Goal: Information Seeking & Learning: Learn about a topic

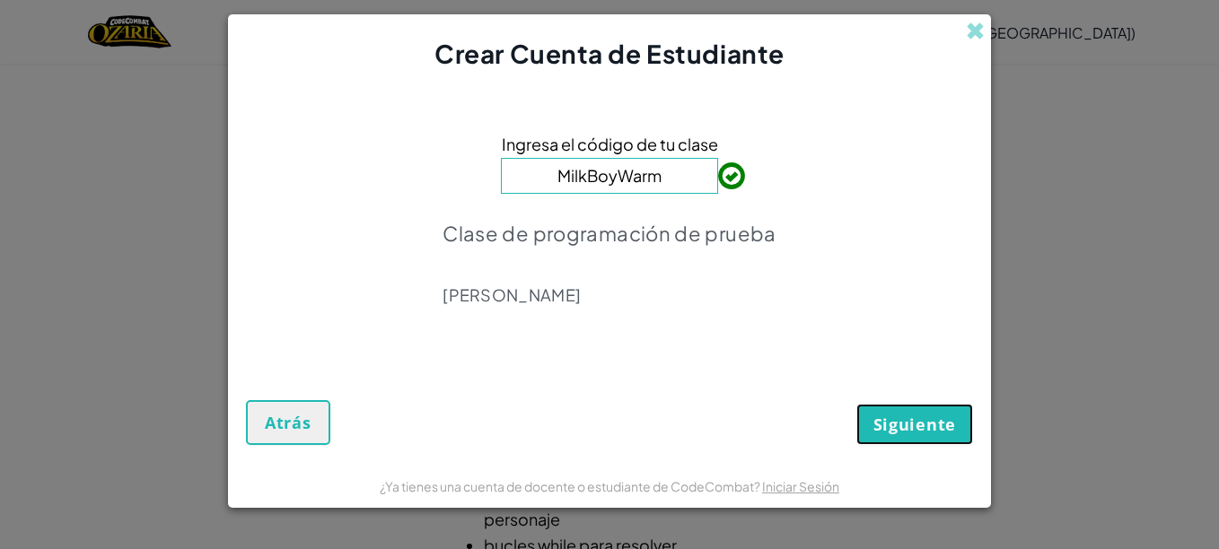
click at [877, 415] on span "Siguiente" at bounding box center [914, 425] width 83 height 22
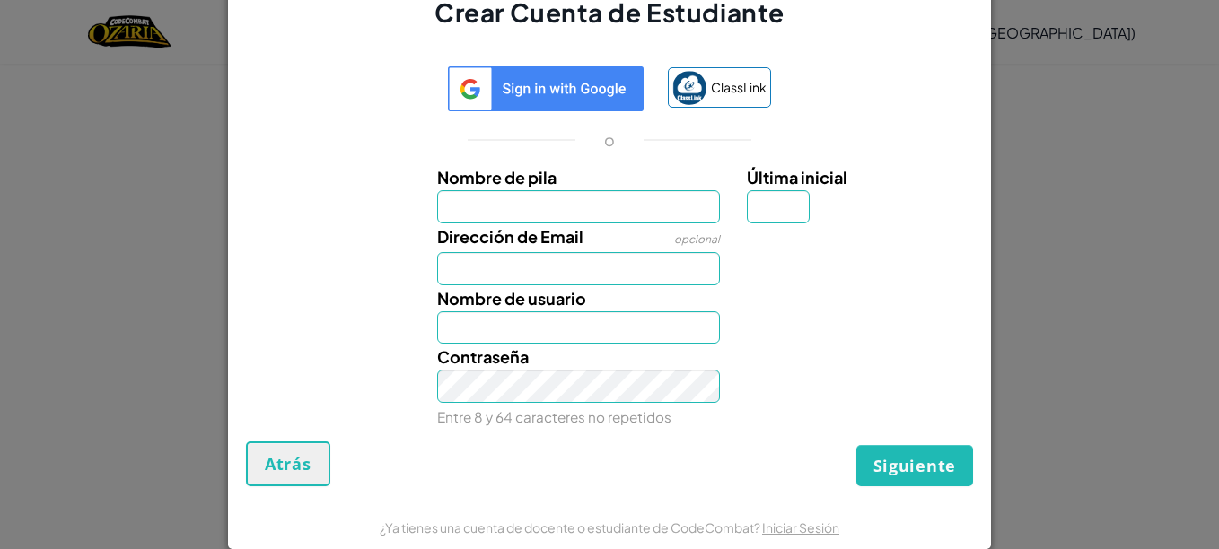
click at [661, 201] on input "Nombre de pila" at bounding box center [579, 206] width 284 height 33
type input "Joa"
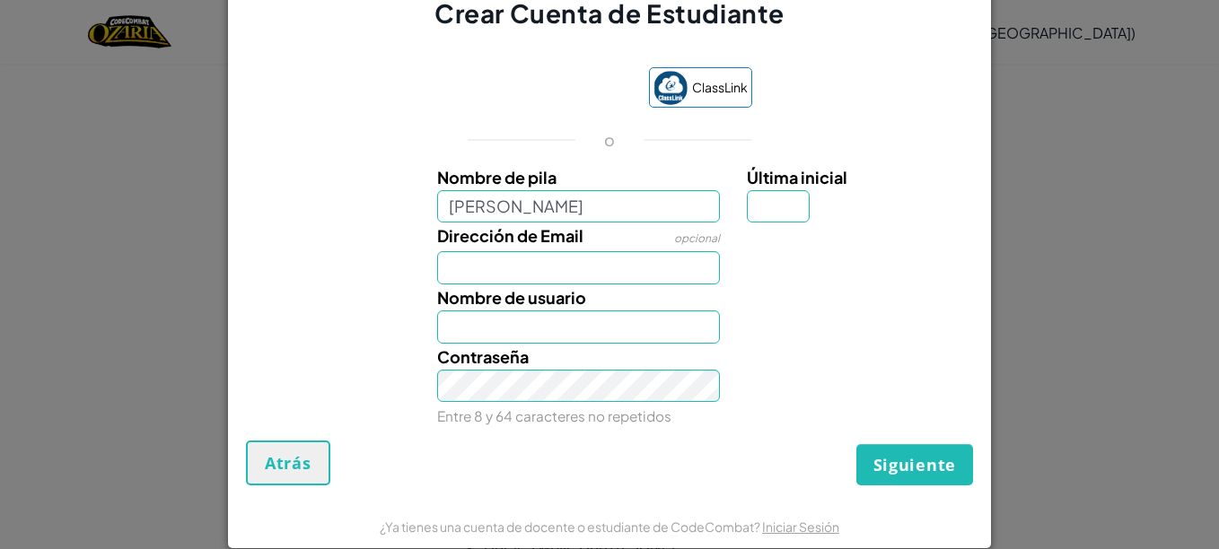
type input "Johan"
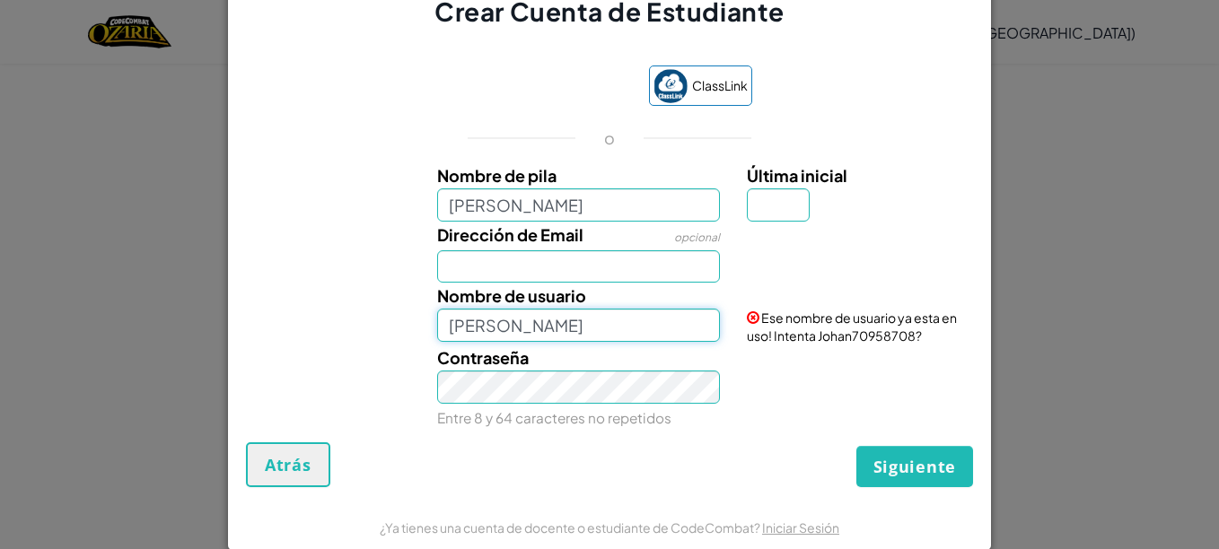
click at [618, 314] on input "Johan" at bounding box center [579, 325] width 284 height 33
type input "Johan122145565"
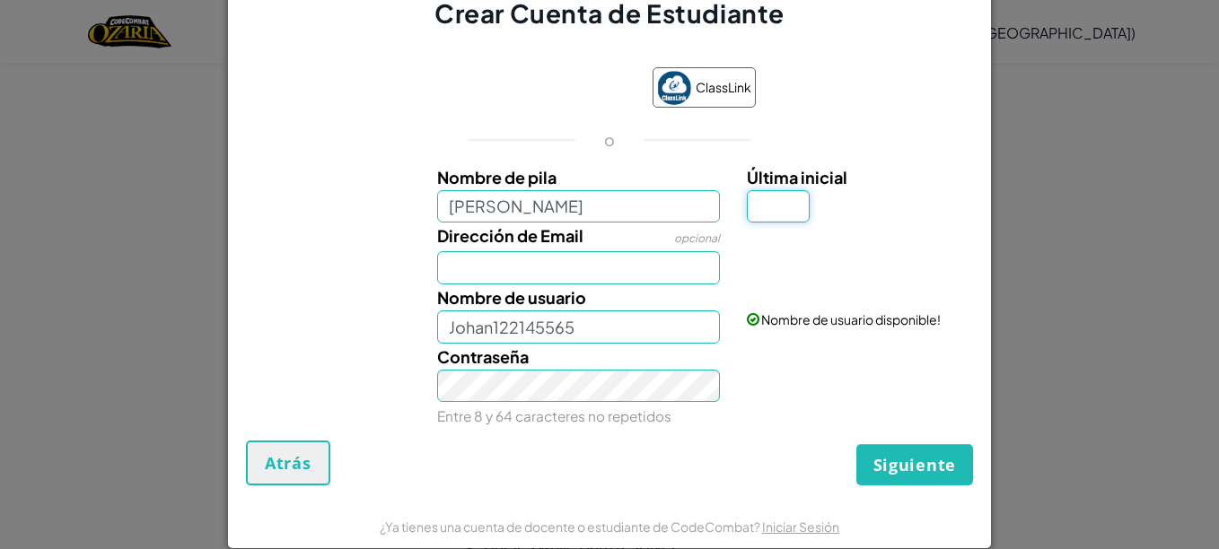
click at [768, 212] on input "Última inicial" at bounding box center [778, 206] width 63 height 33
type input "A"
type input "N"
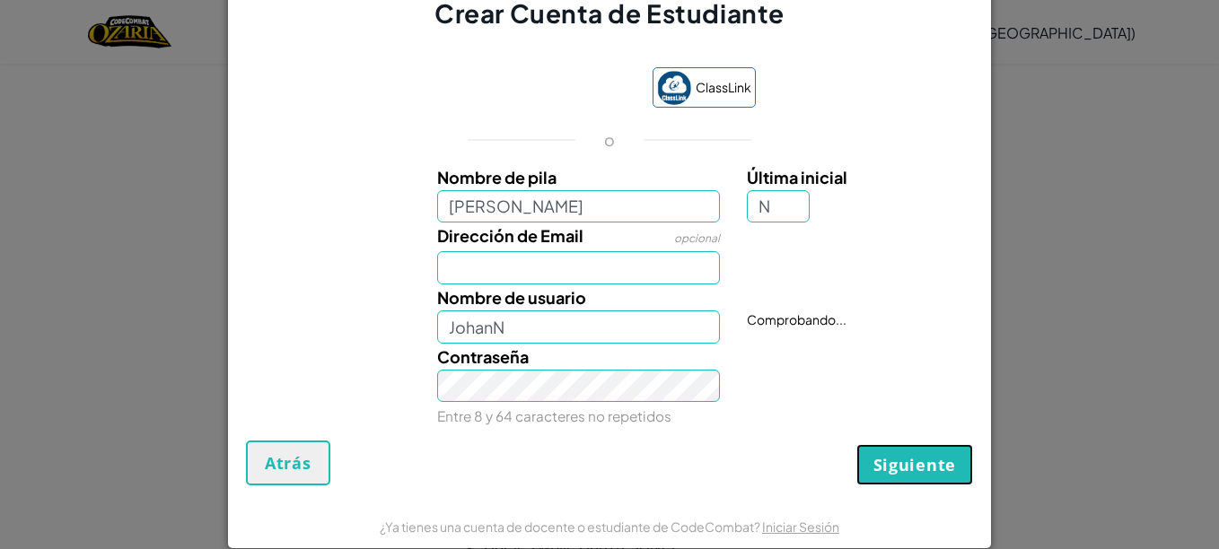
click at [928, 464] on span "Siguiente" at bounding box center [914, 465] width 83 height 22
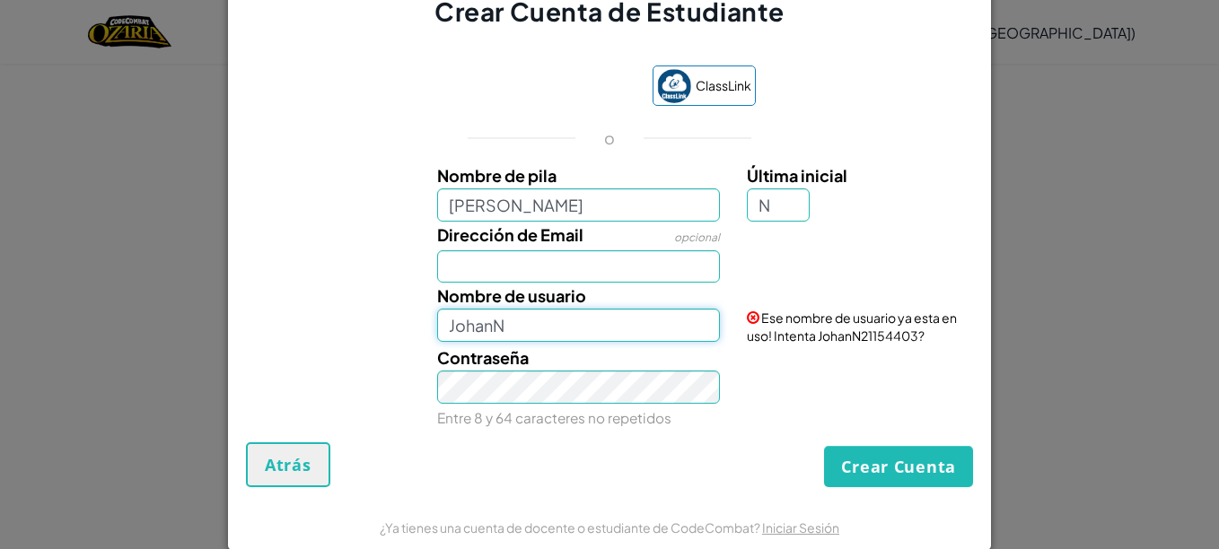
click at [582, 316] on input "JohanN" at bounding box center [579, 325] width 284 height 33
type input "Johan123456654"
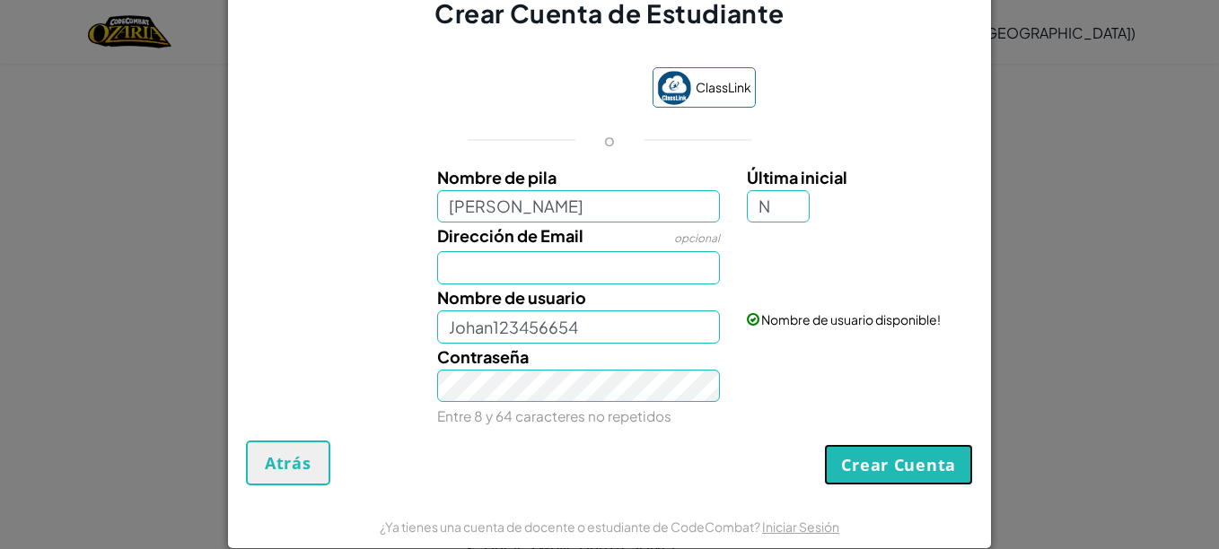
click at [863, 466] on button "Crear Cuenta" at bounding box center [898, 464] width 149 height 41
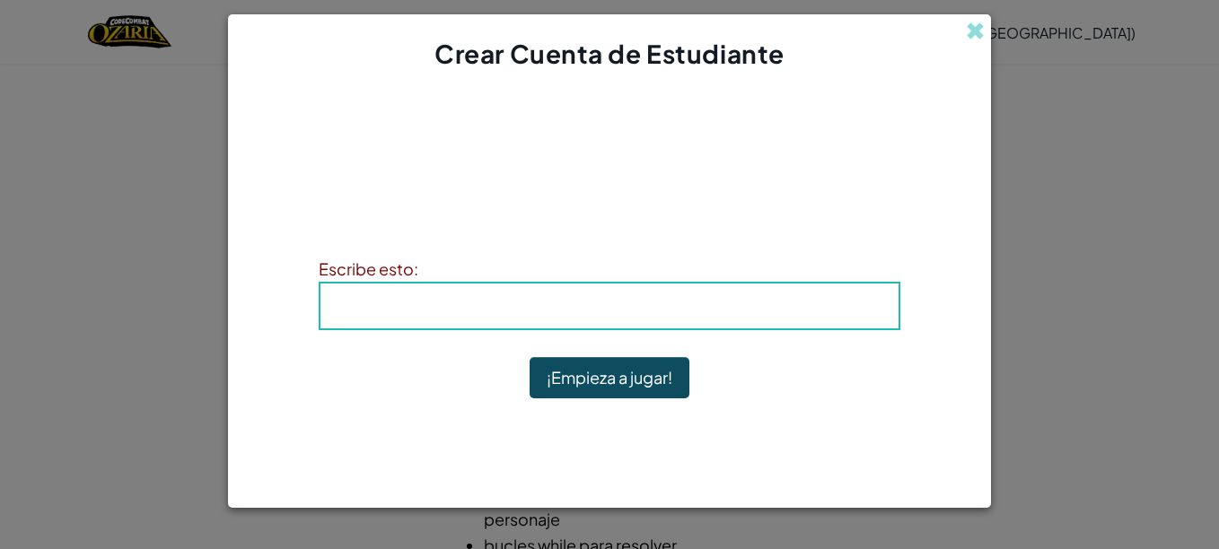
click at [584, 311] on span "Nombre de usuario" at bounding box center [531, 305] width 180 height 21
click at [419, 304] on h4 "Nombre de usuario : Johan123456654" at bounding box center [609, 306] width 542 height 27
drag, startPoint x: 660, startPoint y: 320, endPoint x: 561, endPoint y: 311, distance: 99.2
click at [561, 311] on div "Nombre de usuario : Johan123456654" at bounding box center [610, 306] width 582 height 48
click at [561, 311] on span "Nombre de usuario" at bounding box center [531, 305] width 180 height 21
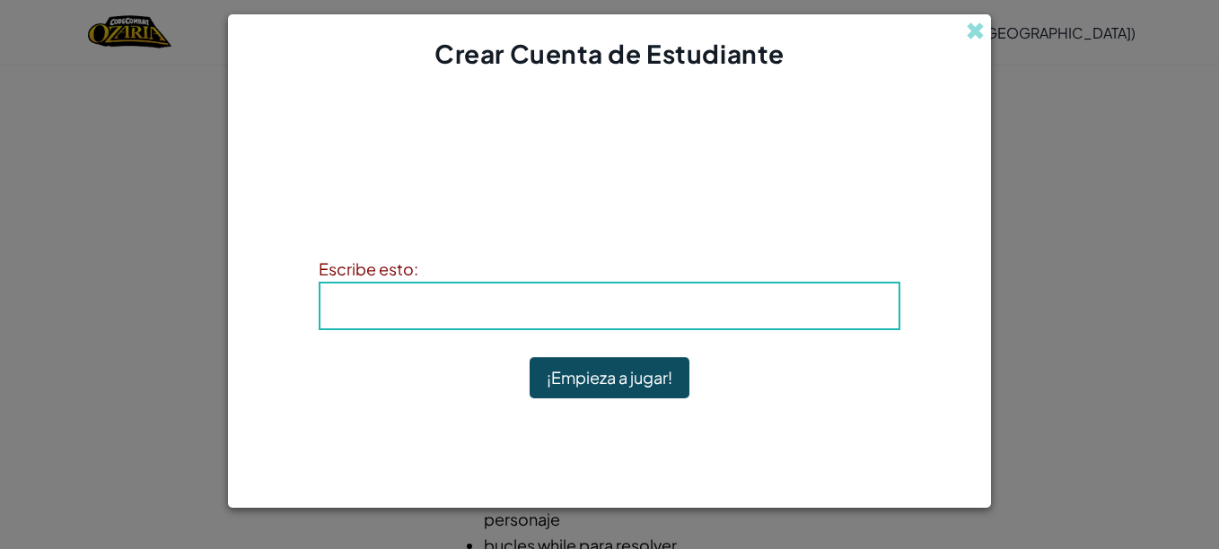
click at [468, 310] on span "Nombre de usuario" at bounding box center [531, 305] width 180 height 21
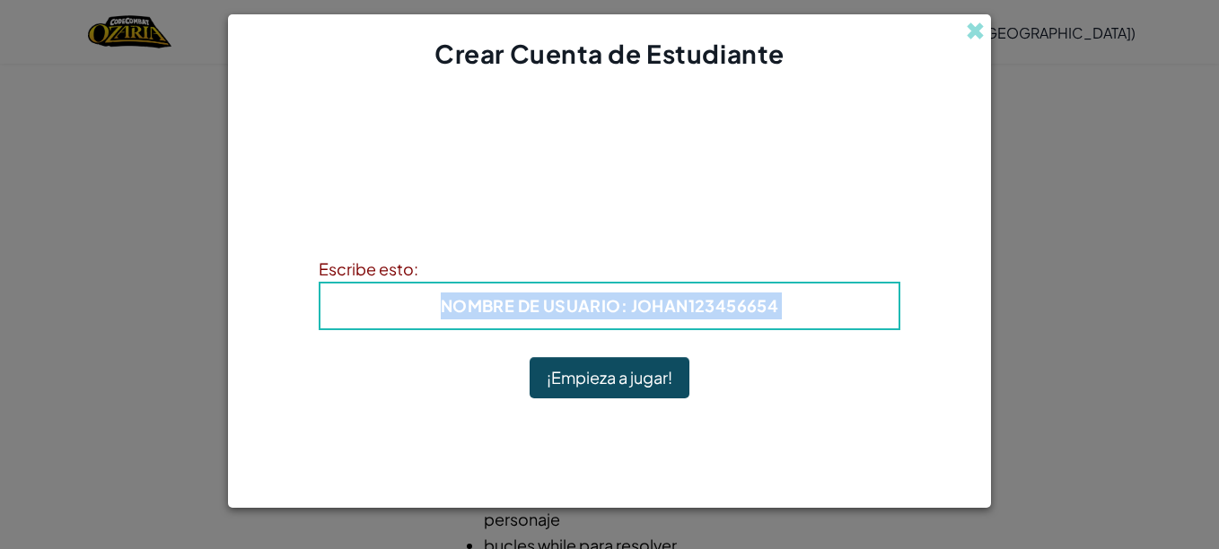
click at [468, 310] on span "Nombre de usuario" at bounding box center [531, 305] width 180 height 21
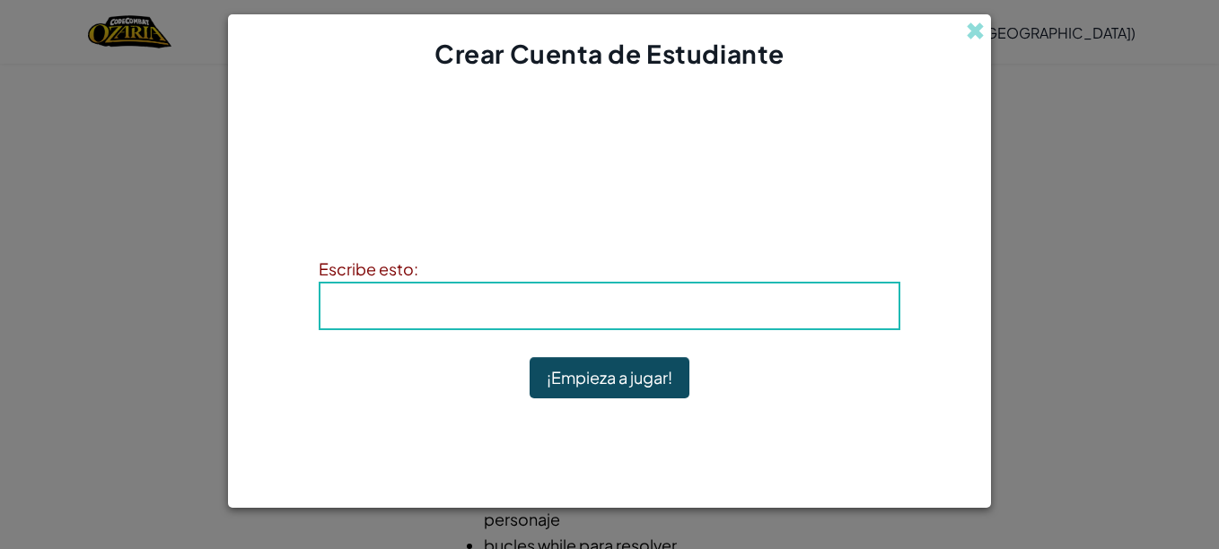
drag, startPoint x: 468, startPoint y: 310, endPoint x: 600, endPoint y: 247, distance: 146.1
click at [600, 247] on div "¡Cuenta Creada! Escribe tu información para que no la olvides. Tu docente tambi…" at bounding box center [610, 267] width 582 height 355
click at [551, 311] on span "Nombre de usuario" at bounding box center [531, 305] width 180 height 21
click at [582, 374] on button "¡Empieza a jugar!" at bounding box center [610, 377] width 160 height 41
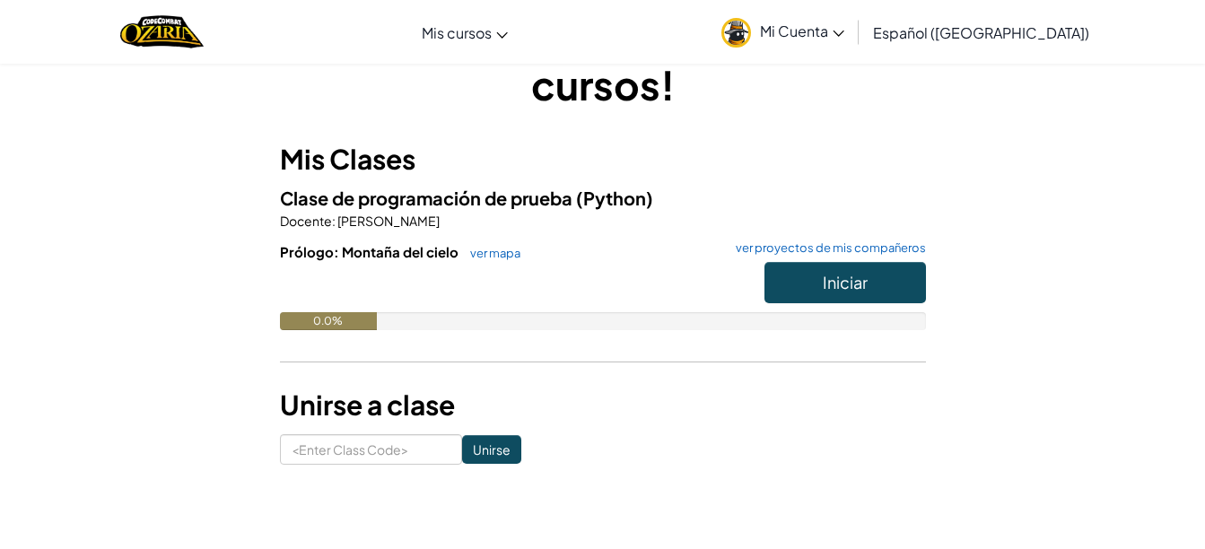
scroll to position [90, 0]
click at [823, 294] on button "Iniciar" at bounding box center [846, 281] width 162 height 41
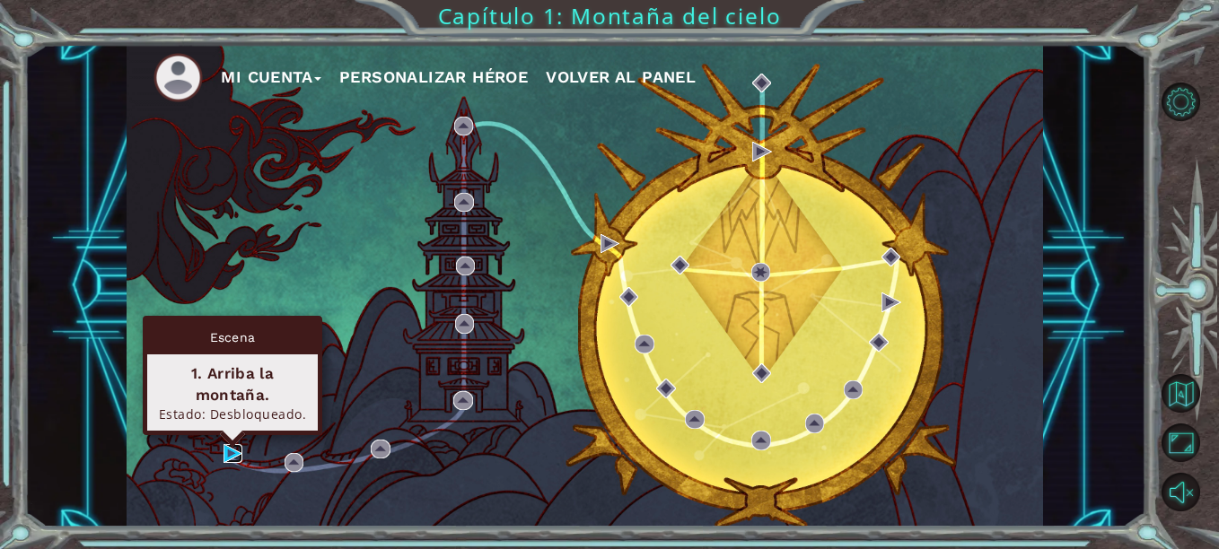
click at [236, 459] on img at bounding box center [232, 453] width 19 height 19
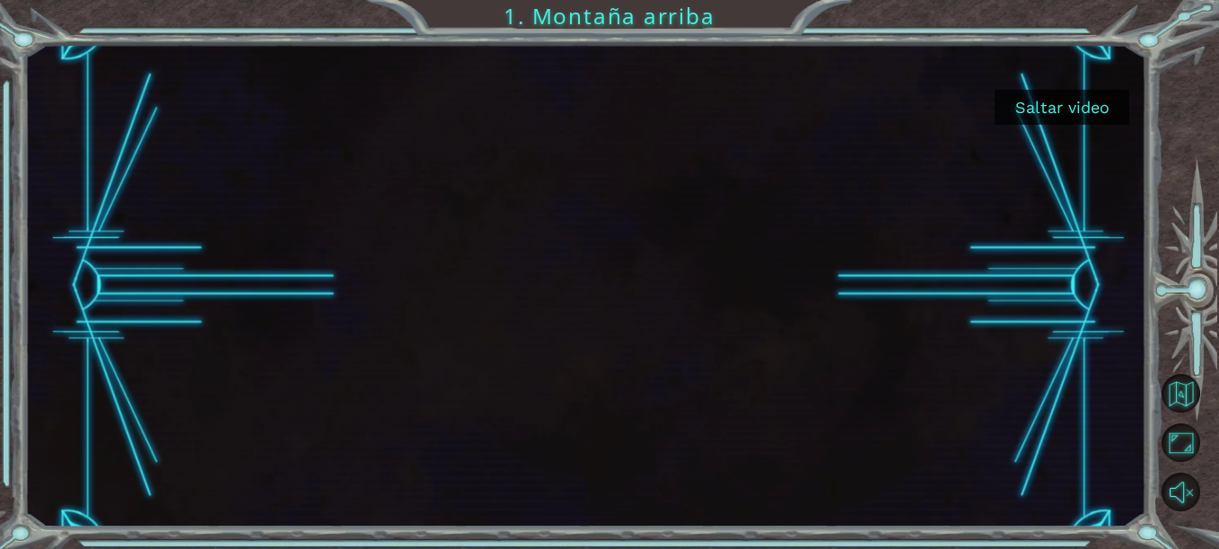
click at [1024, 112] on button "Saltar video" at bounding box center [1061, 107] width 135 height 35
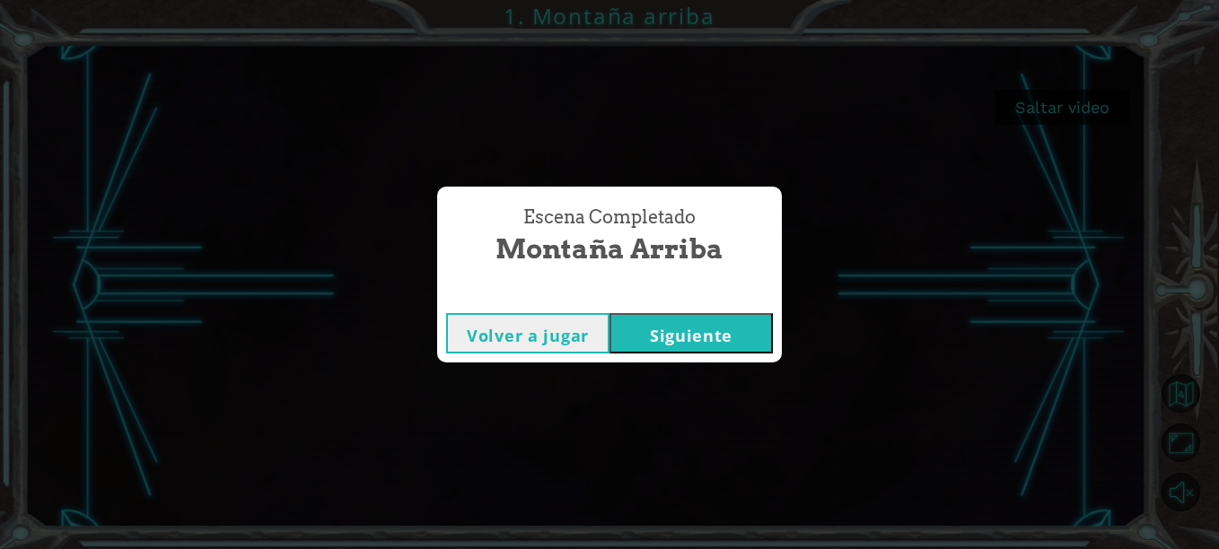
click at [585, 345] on button "Volver a jugar" at bounding box center [527, 333] width 163 height 40
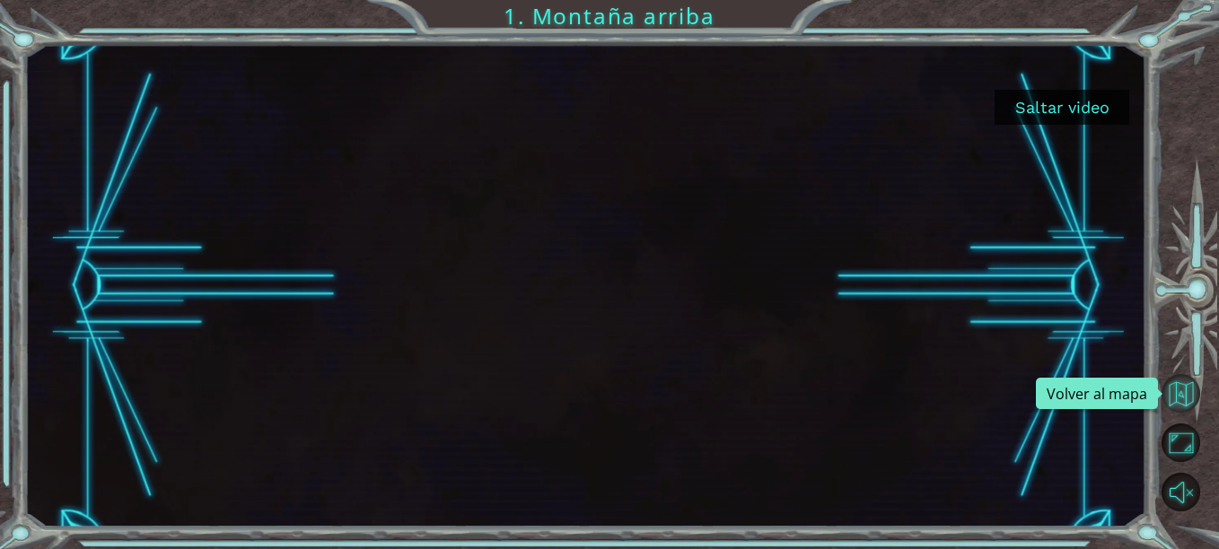
click at [1176, 401] on button "Volver al mapa" at bounding box center [1180, 393] width 39 height 39
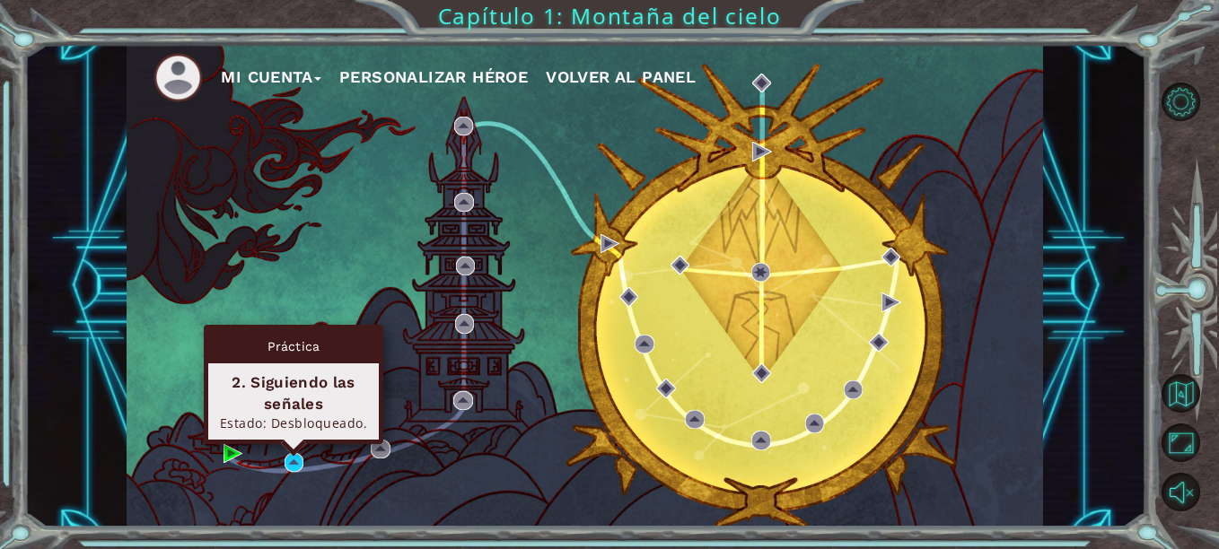
click at [293, 444] on div "Práctica 2. Siguiendo las señales Estado: Desbloqueado." at bounding box center [293, 384] width 179 height 119
click at [289, 470] on img at bounding box center [293, 462] width 19 height 19
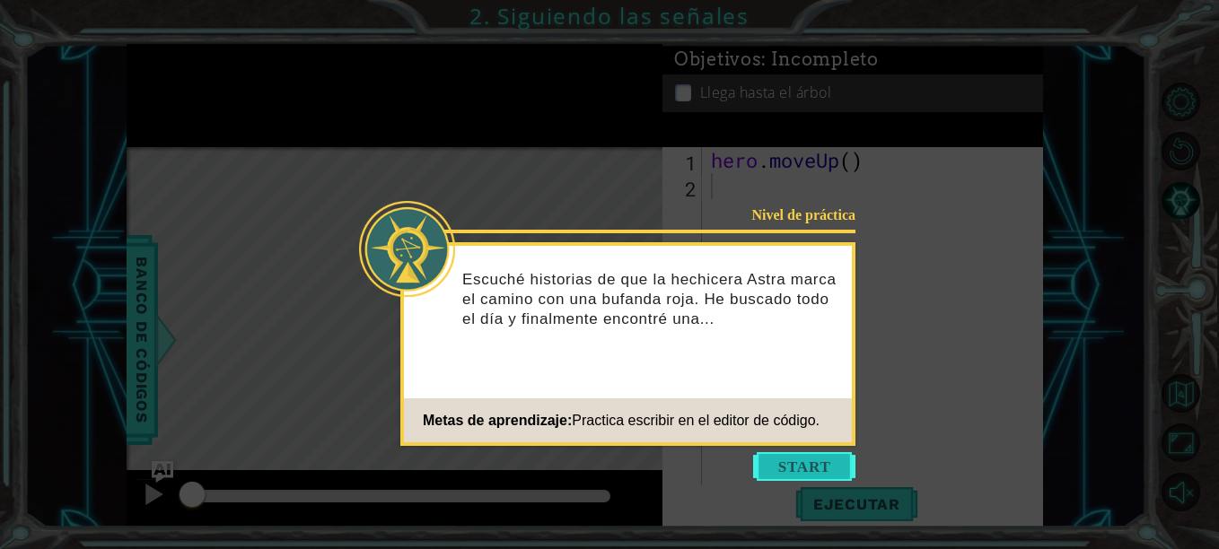
click at [783, 465] on button "Start" at bounding box center [804, 466] width 102 height 29
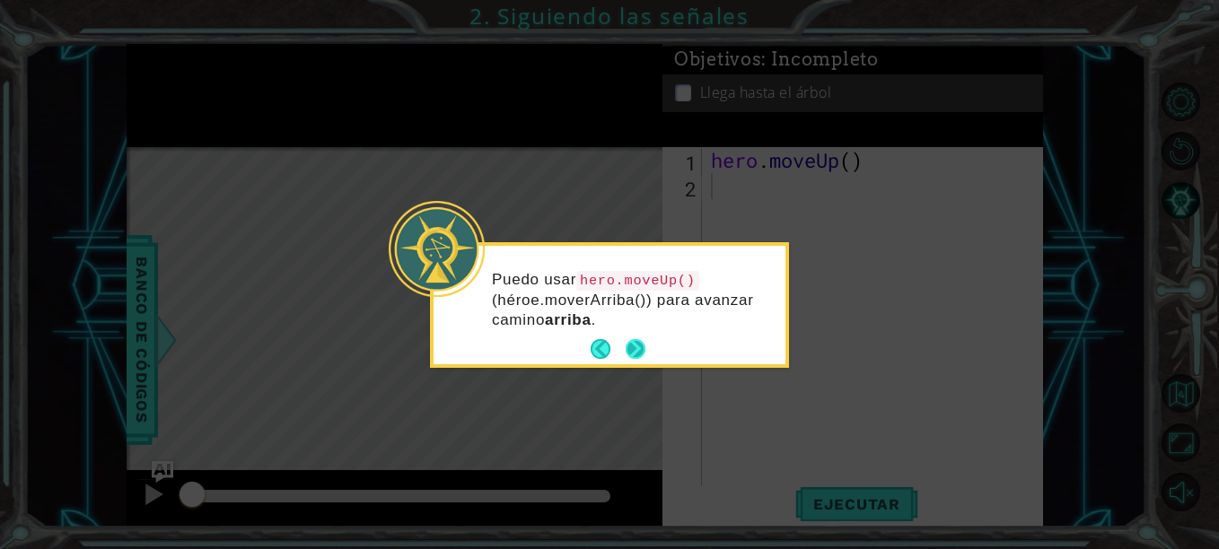
click at [632, 349] on button "Next" at bounding box center [636, 349] width 20 height 20
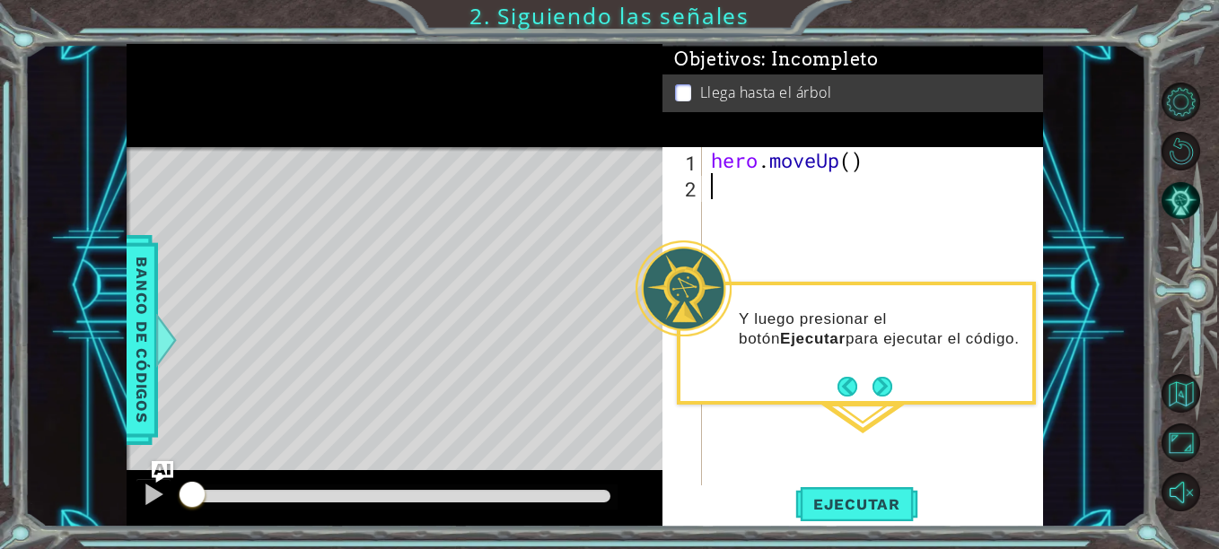
click at [781, 197] on div "hero . moveUp ( )" at bounding box center [877, 342] width 341 height 390
click at [849, 505] on span "Ejecutar" at bounding box center [856, 504] width 123 height 18
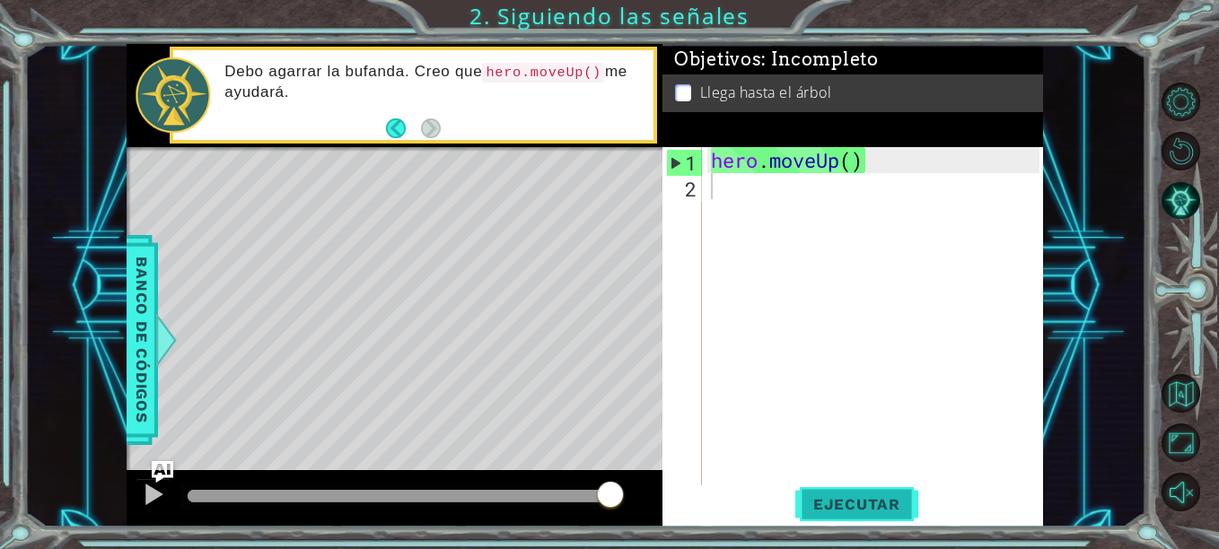
click at [849, 505] on span "Ejecutar" at bounding box center [856, 504] width 123 height 18
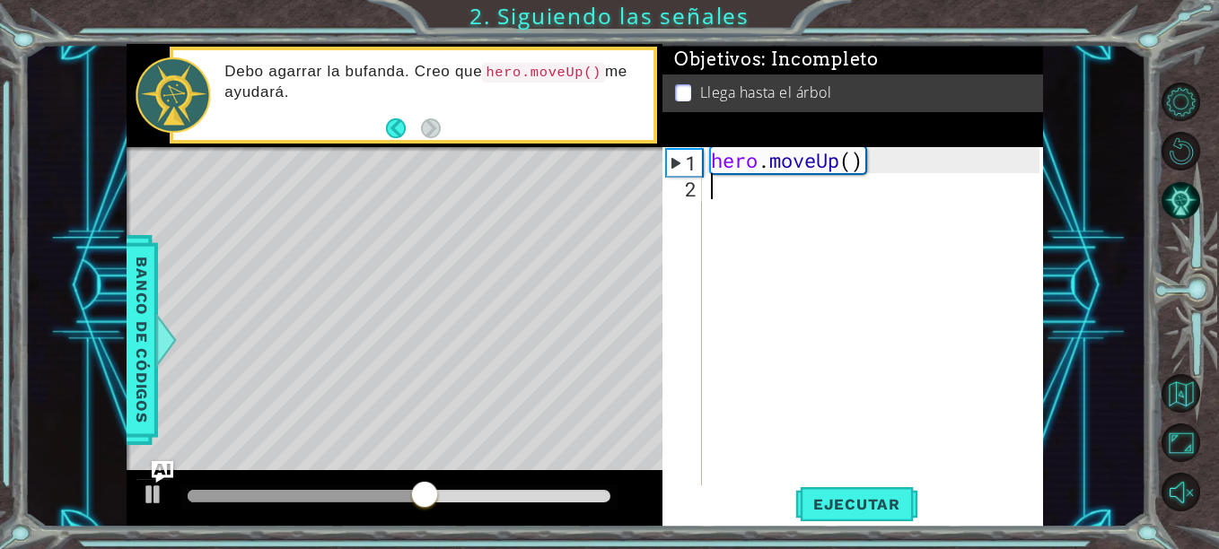
click at [741, 180] on div "hero . moveUp ( )" at bounding box center [877, 342] width 341 height 390
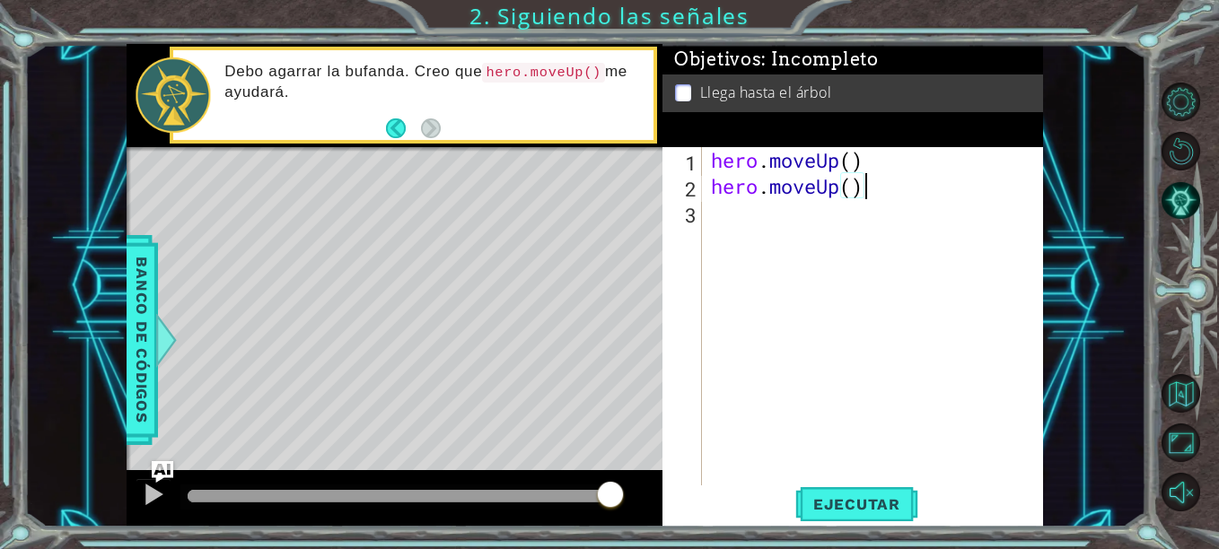
scroll to position [0, 6]
type textarea "hero.moveUp()"
click at [887, 507] on span "Ejecutar" at bounding box center [856, 504] width 123 height 18
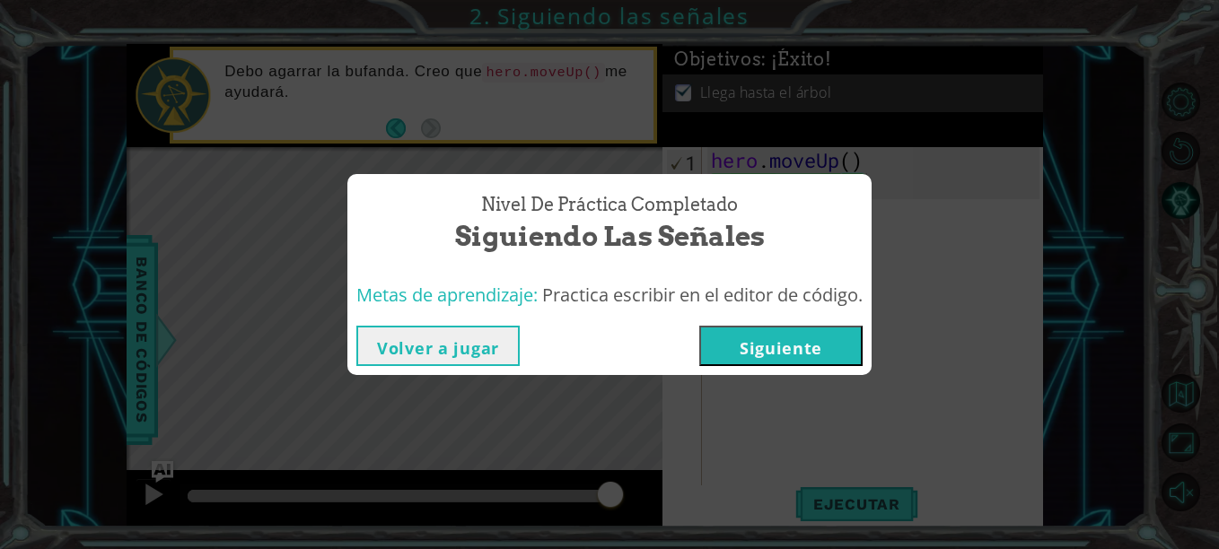
click at [771, 336] on button "Siguiente" at bounding box center [780, 346] width 163 height 40
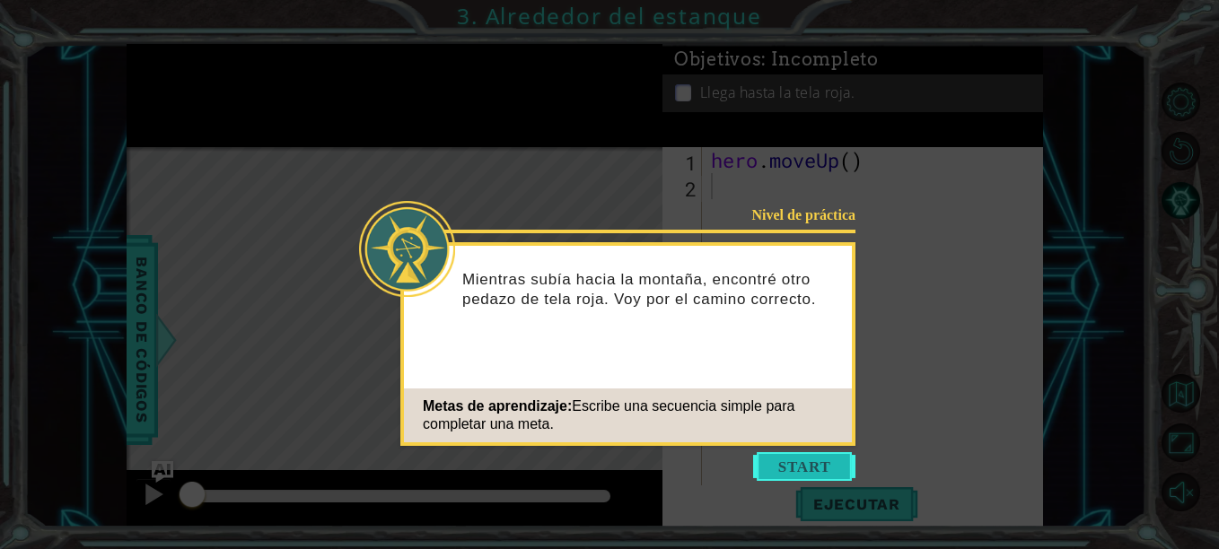
click at [808, 473] on button "Start" at bounding box center [804, 466] width 102 height 29
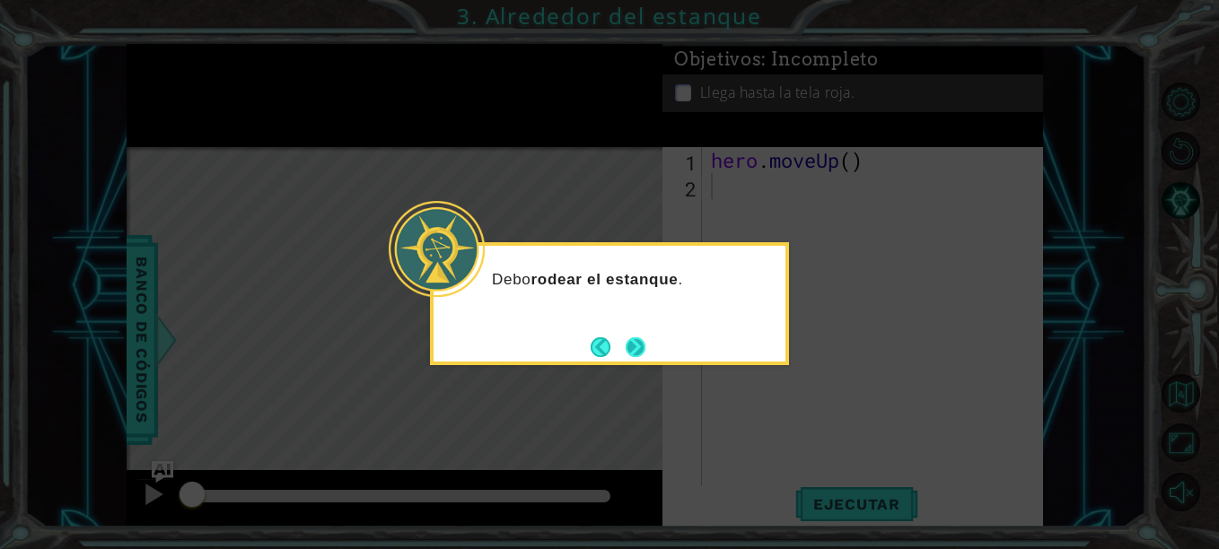
click at [635, 342] on button "Next" at bounding box center [636, 347] width 20 height 20
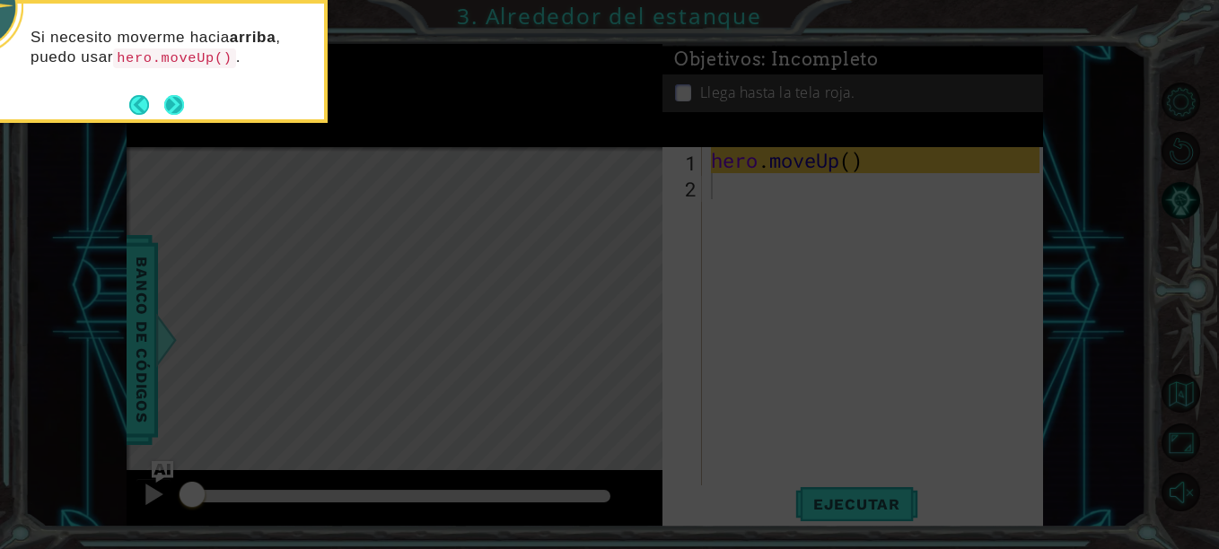
click at [181, 106] on button "Next" at bounding box center [174, 105] width 20 height 20
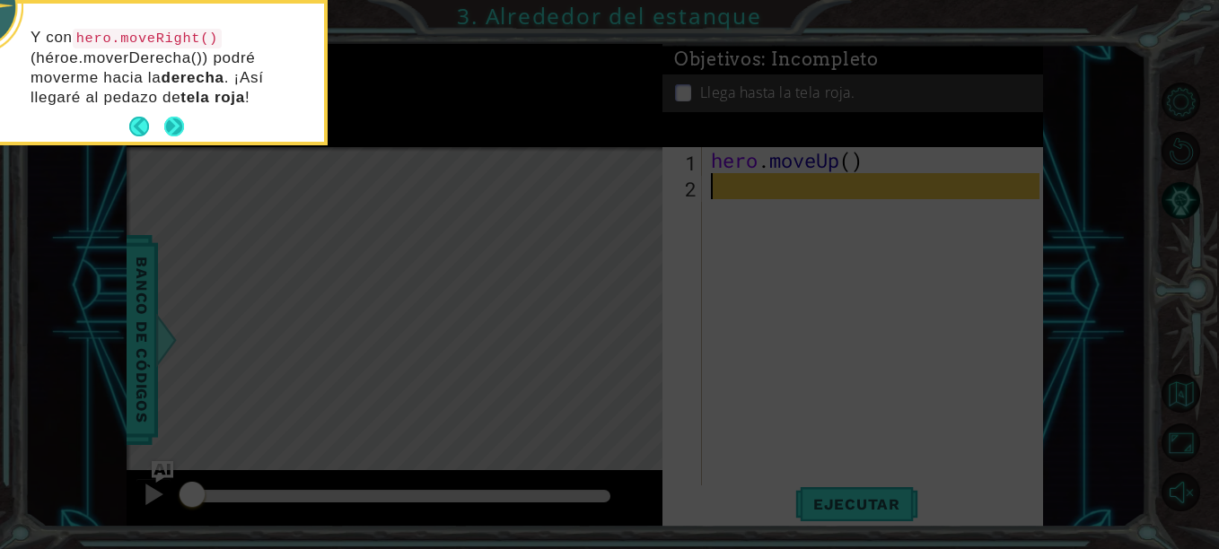
click at [175, 123] on button "Next" at bounding box center [174, 127] width 20 height 20
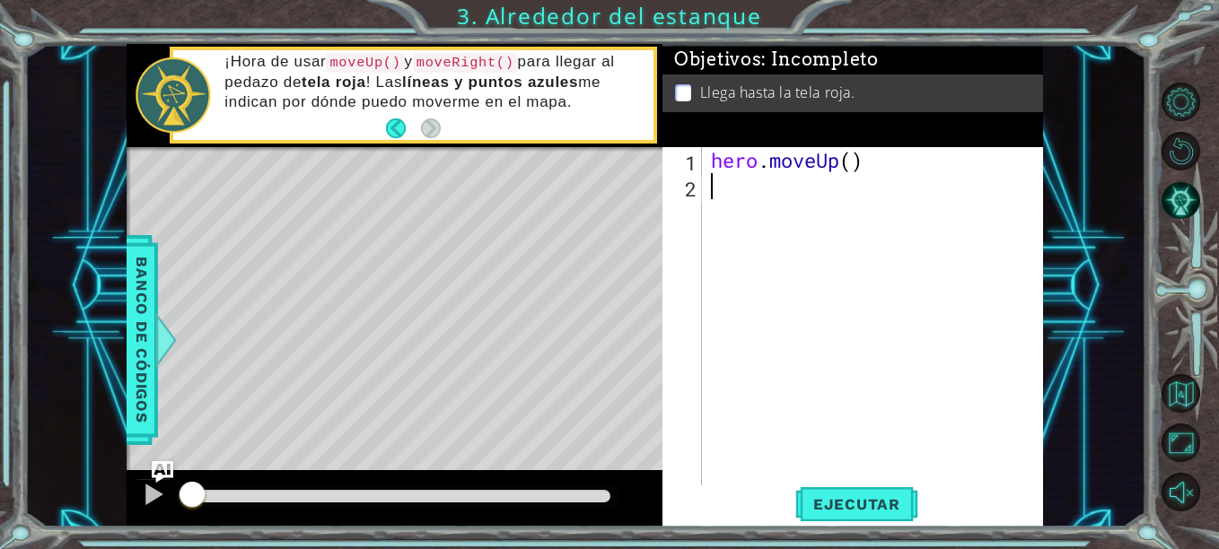
click at [756, 210] on div "hero . moveUp ( )" at bounding box center [877, 342] width 341 height 390
type textarea "e"
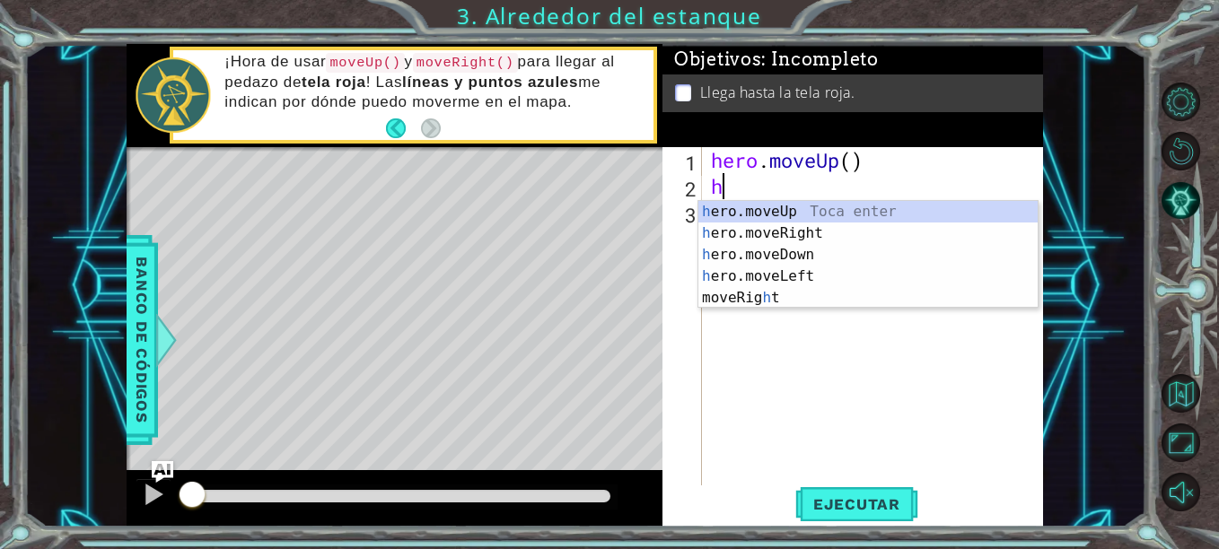
type textarea "her"
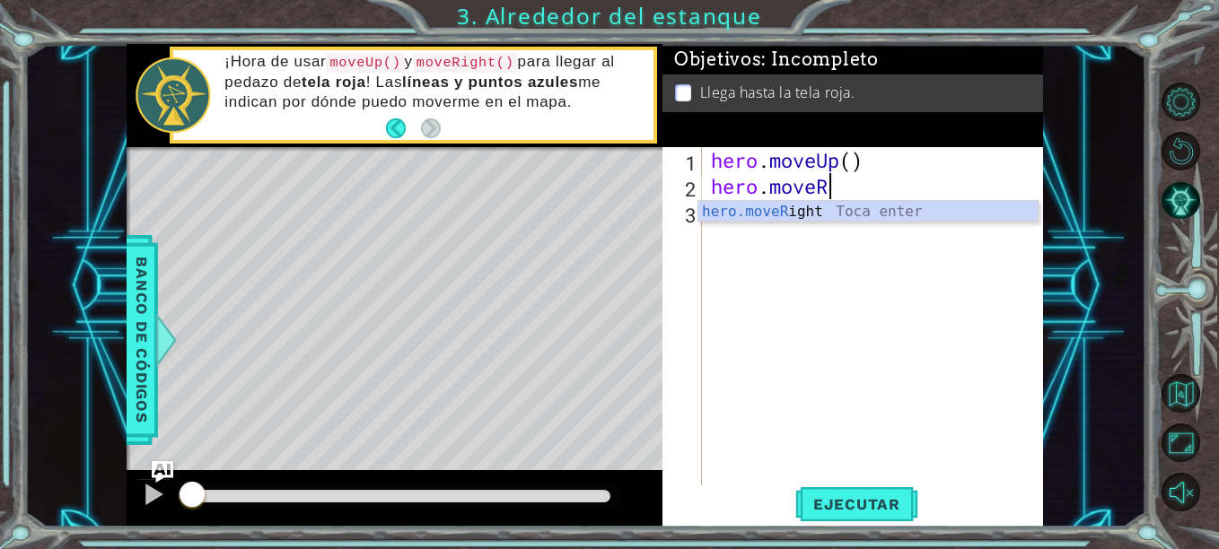
scroll to position [0, 5]
type textarea "hero.moveRig"
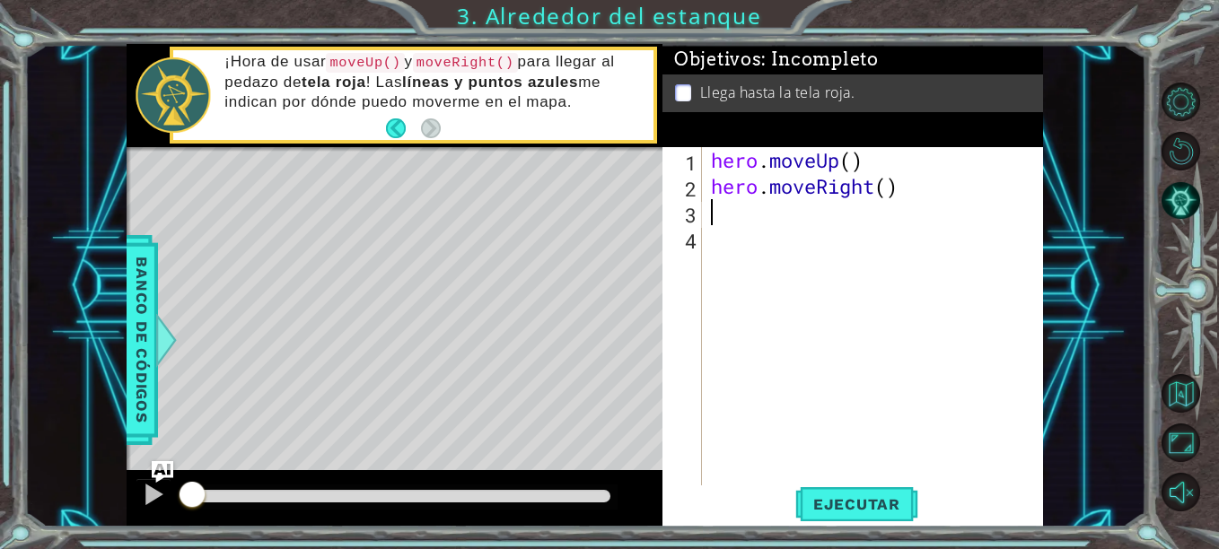
type textarea "her"
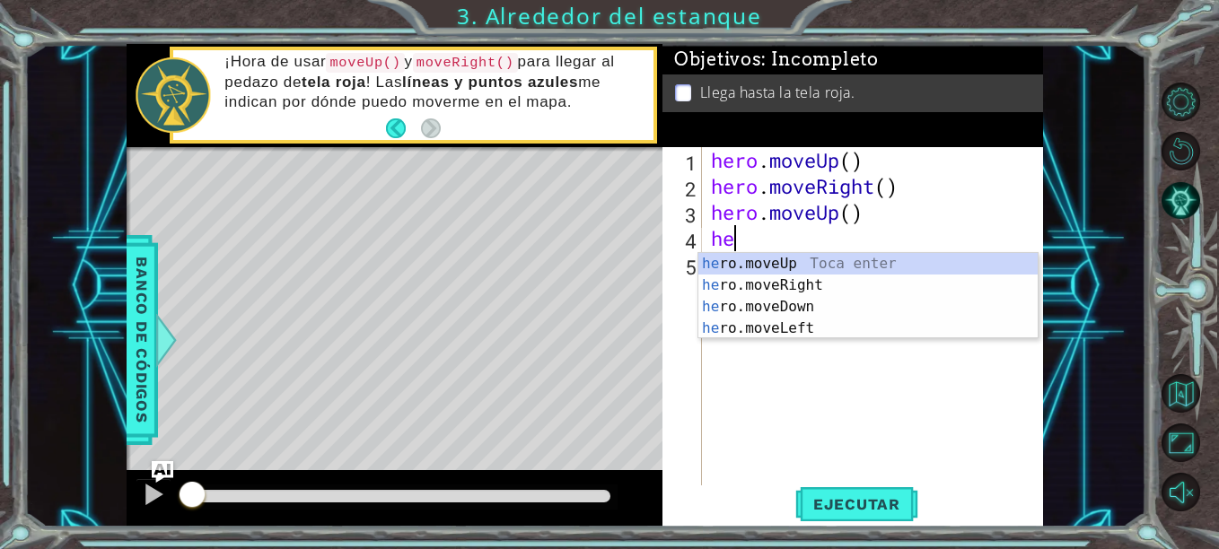
type textarea "her"
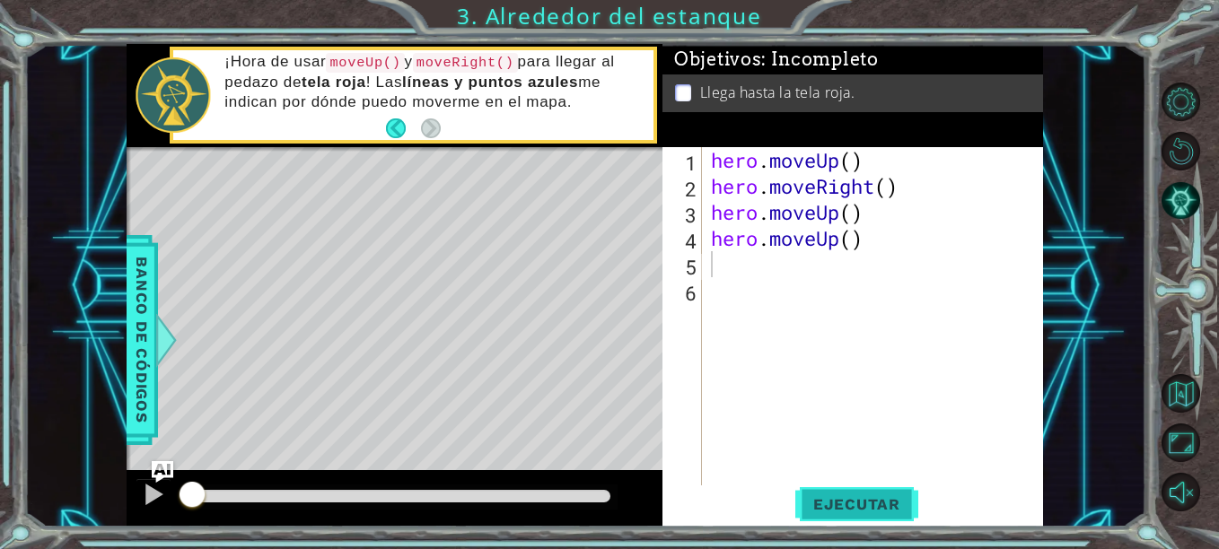
click at [849, 510] on span "Ejecutar" at bounding box center [856, 504] width 123 height 18
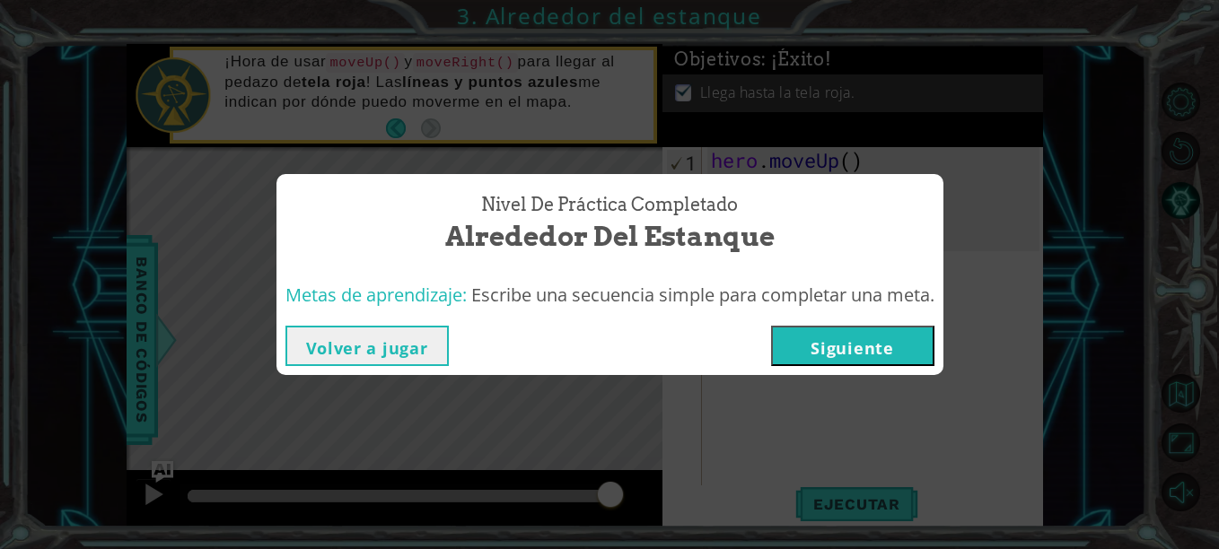
click at [818, 354] on button "Siguiente" at bounding box center [852, 346] width 163 height 40
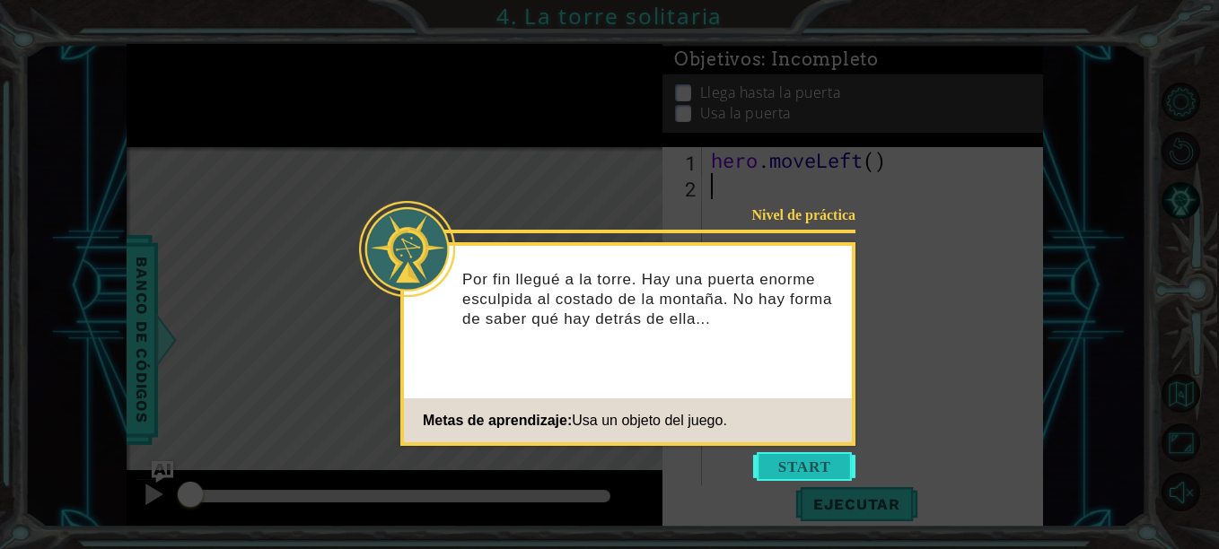
click at [792, 471] on button "Start" at bounding box center [804, 466] width 102 height 29
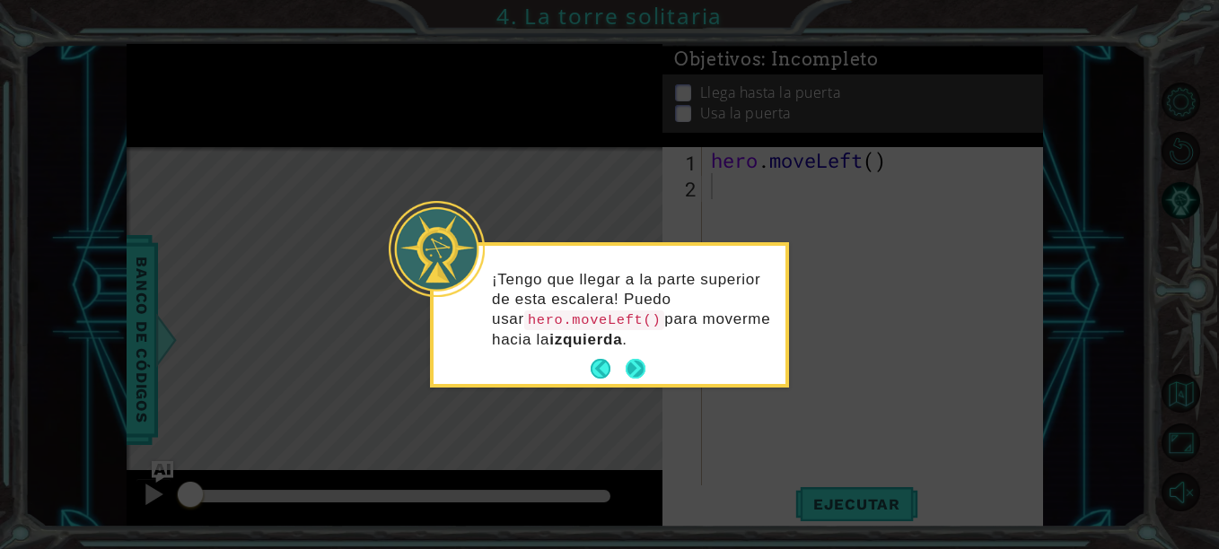
click at [634, 370] on button "Next" at bounding box center [636, 369] width 20 height 20
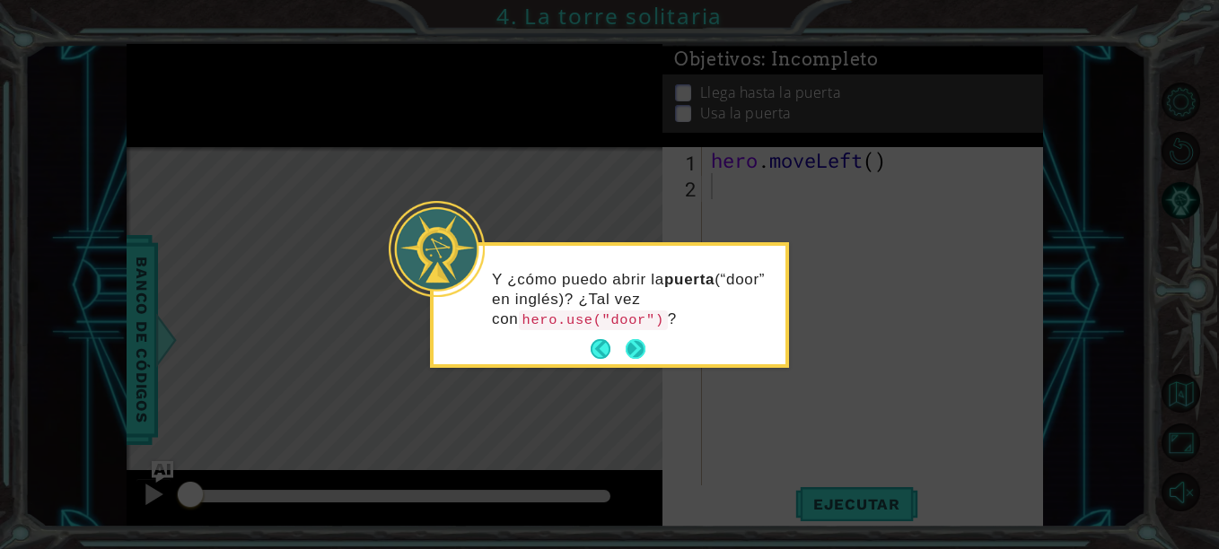
click at [630, 345] on button "Next" at bounding box center [636, 349] width 20 height 20
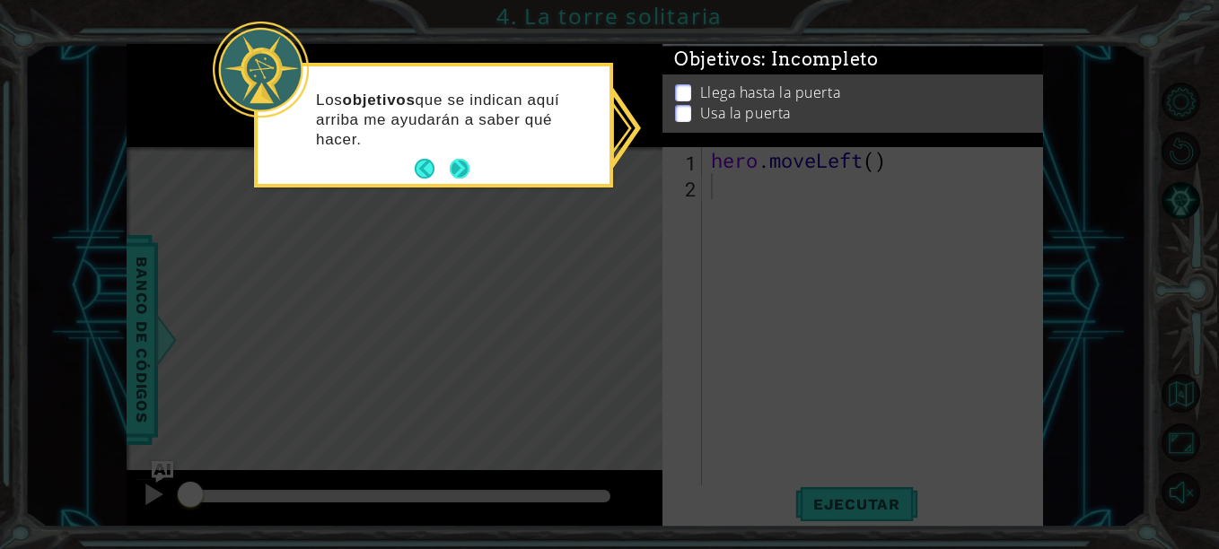
click at [463, 171] on button "Next" at bounding box center [460, 169] width 20 height 20
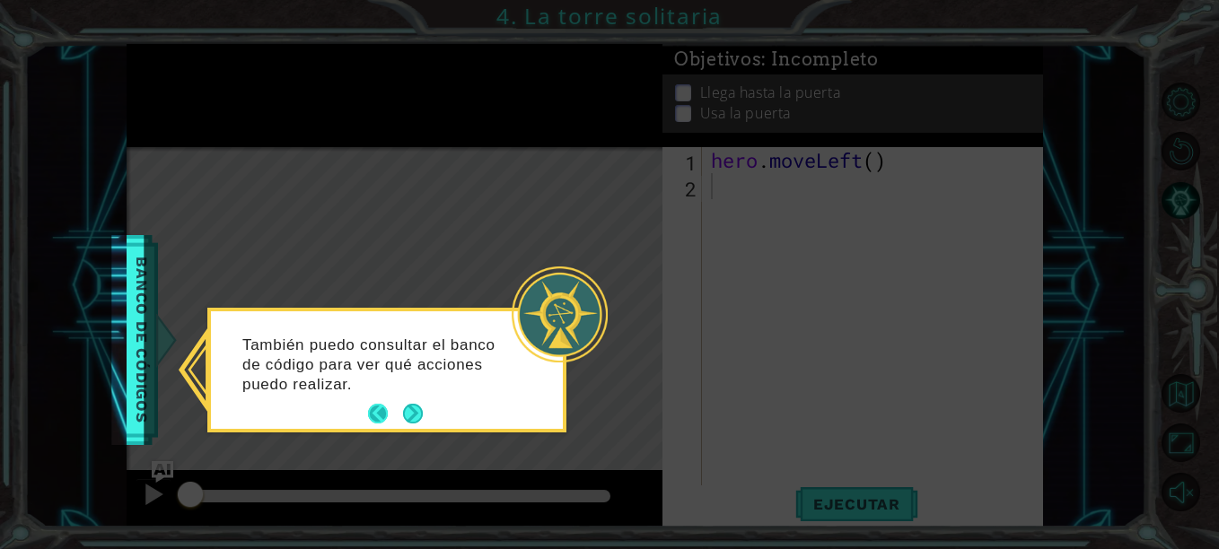
click at [381, 419] on button "Back" at bounding box center [385, 414] width 35 height 20
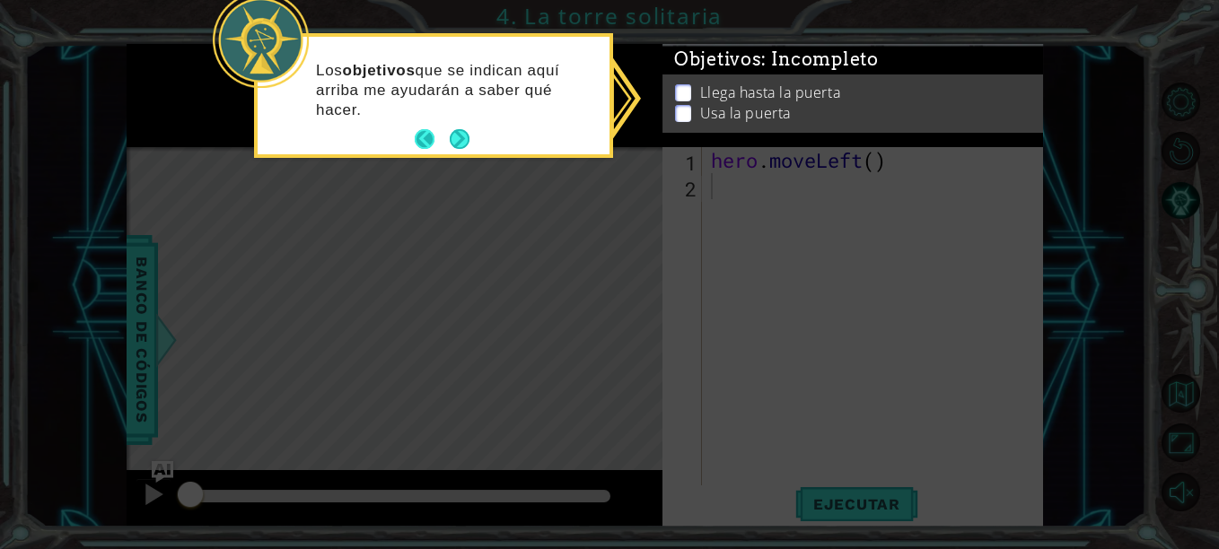
click at [425, 144] on button "Back" at bounding box center [432, 139] width 35 height 20
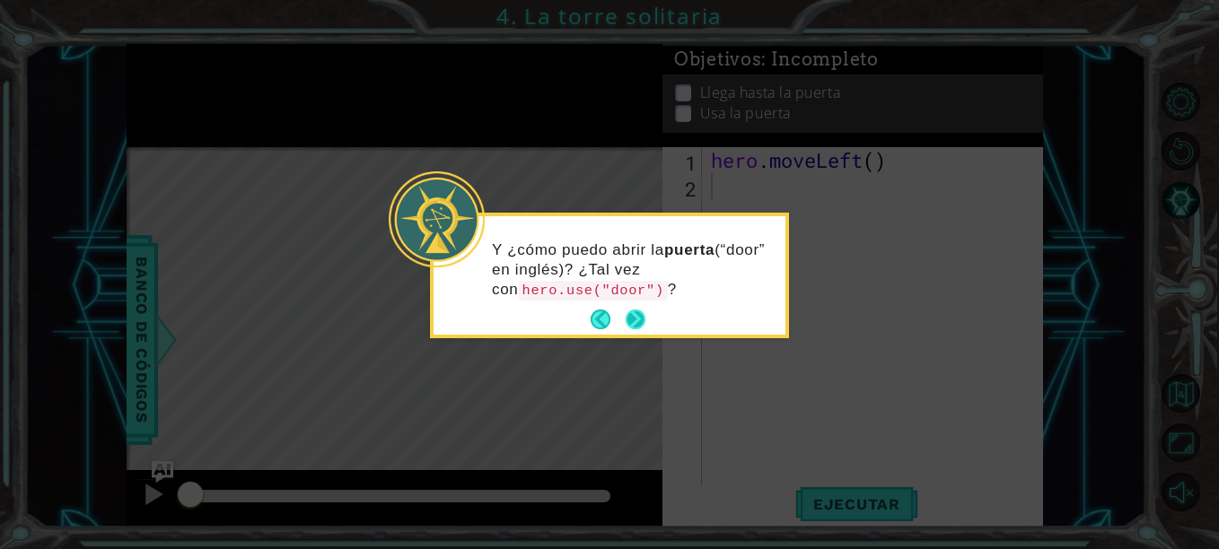
click at [642, 319] on button "Next" at bounding box center [636, 320] width 20 height 20
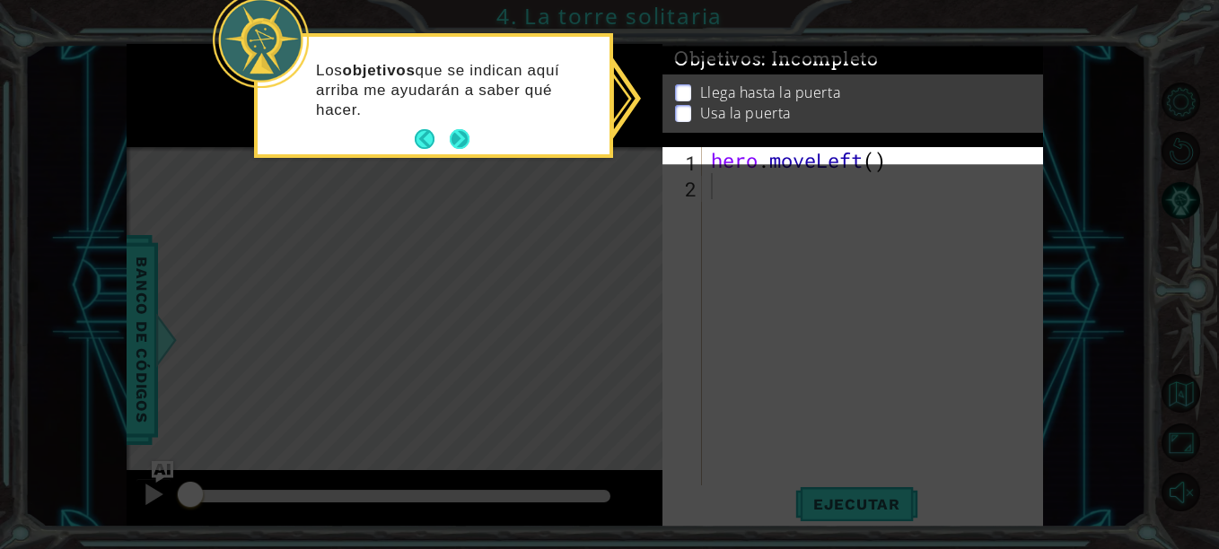
click at [471, 146] on div "Los objetivos que se indican aquí arriba me ayudarán a saber qué hacer." at bounding box center [434, 99] width 352 height 110
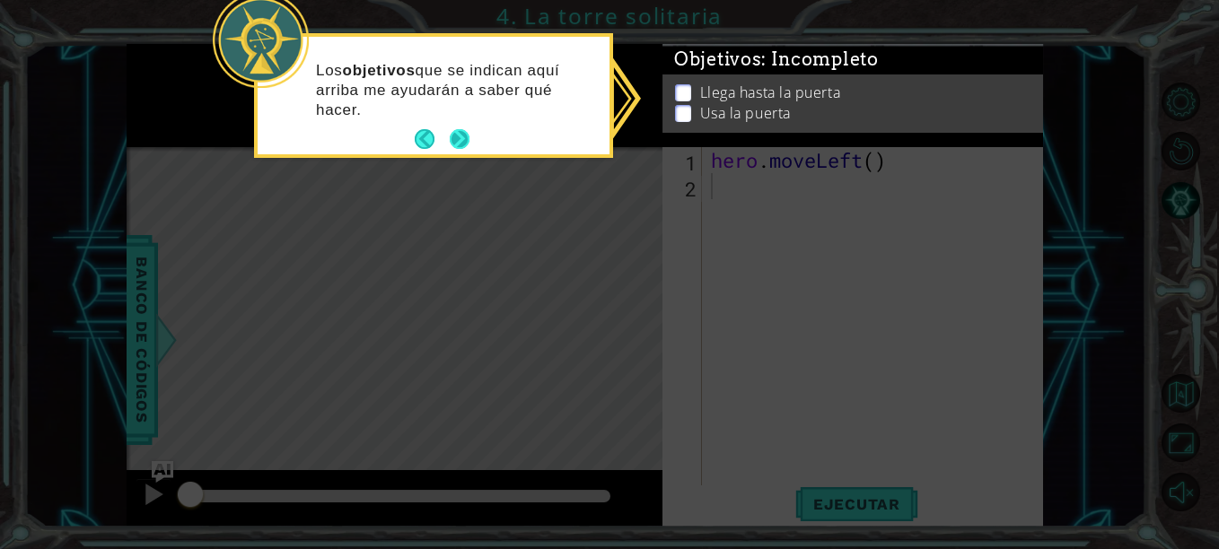
click at [456, 139] on button "Next" at bounding box center [460, 139] width 20 height 20
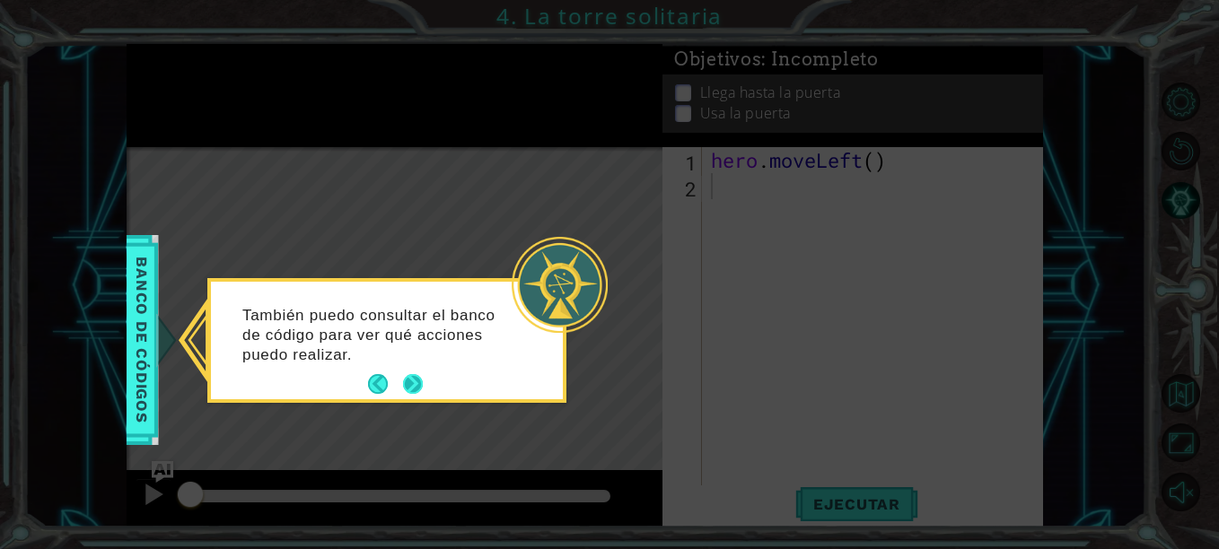
click at [405, 383] on button "Next" at bounding box center [413, 384] width 20 height 20
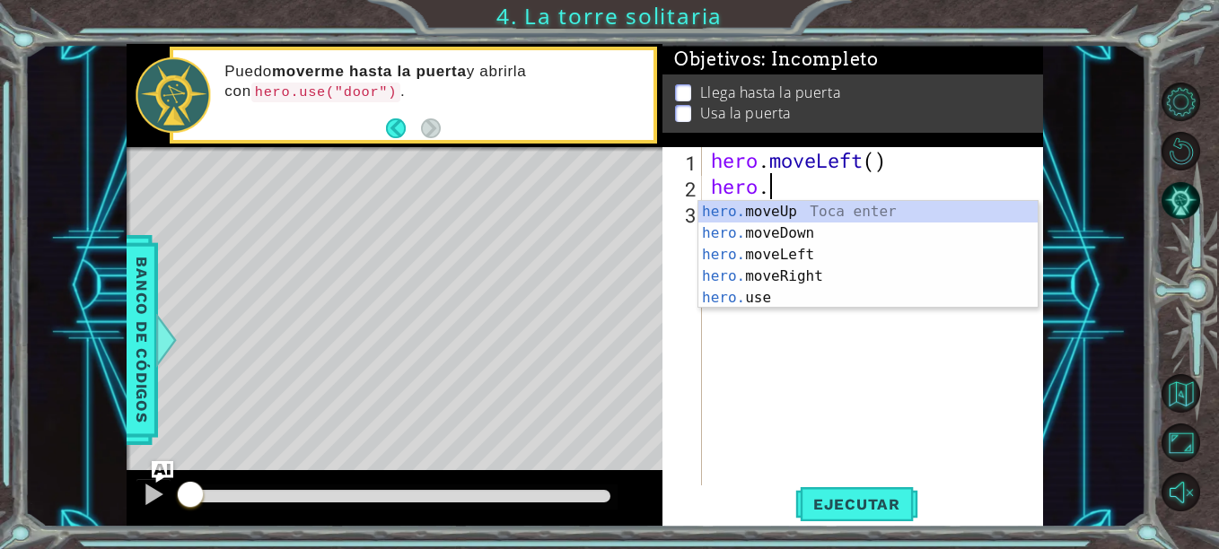
scroll to position [0, 2]
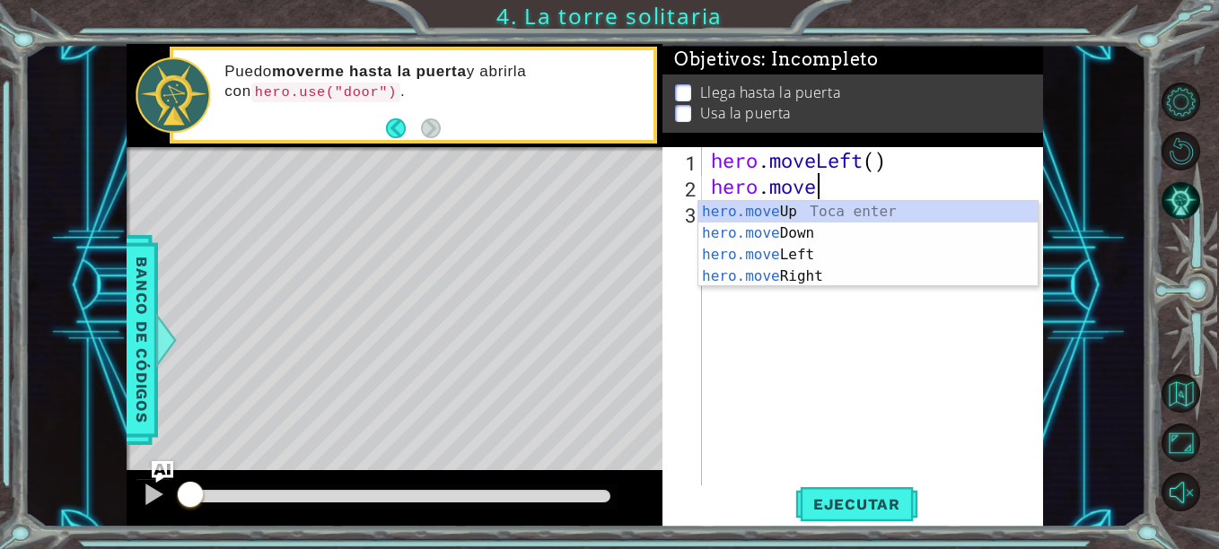
type textarea "hero.movel"
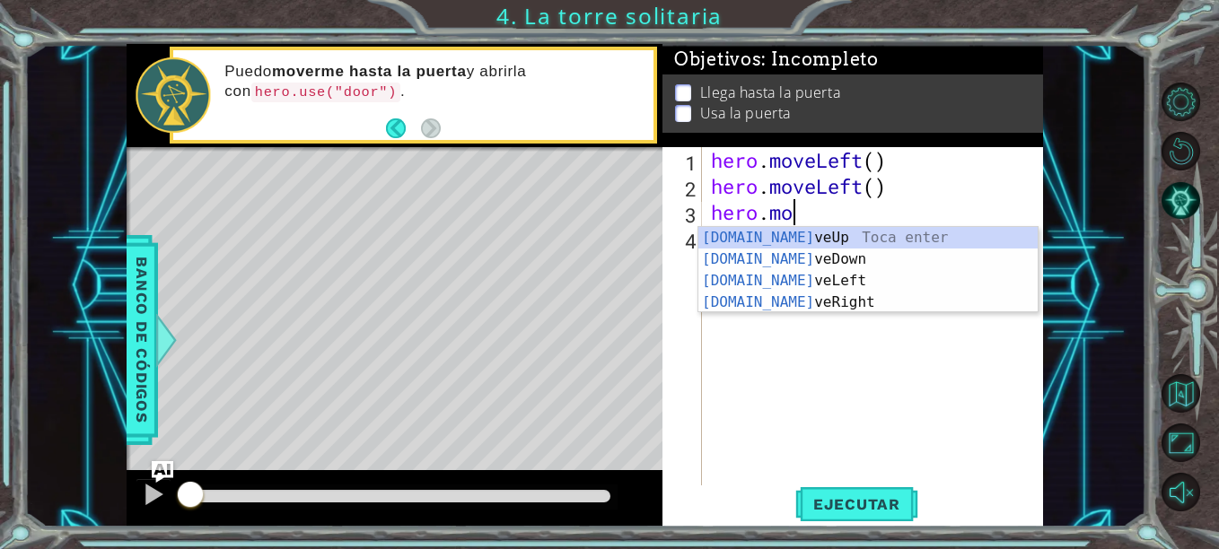
scroll to position [0, 4]
type textarea "hero.move"
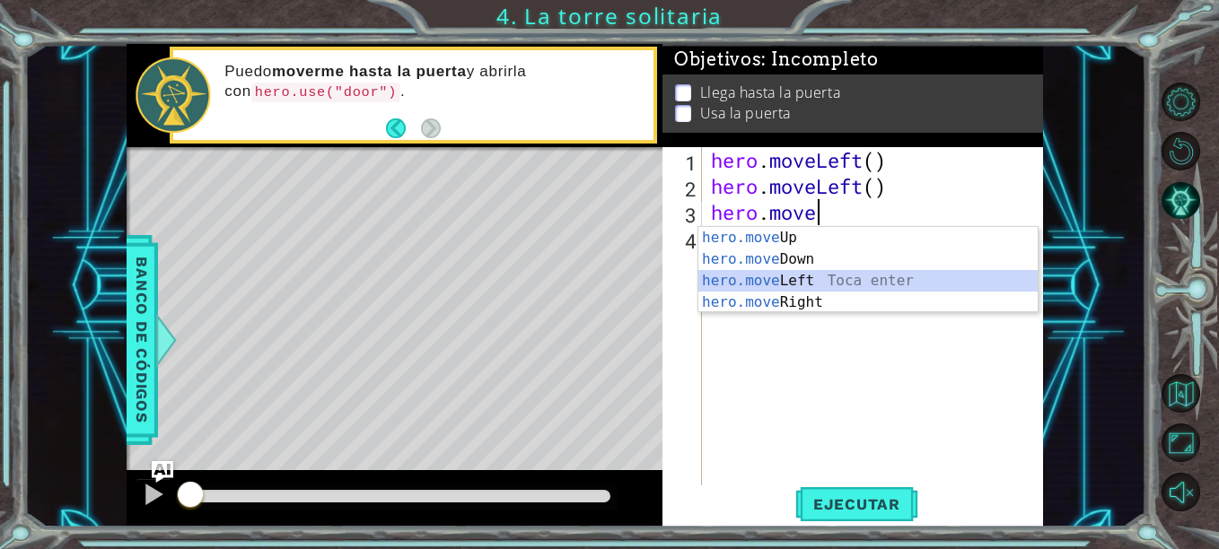
scroll to position [0, 0]
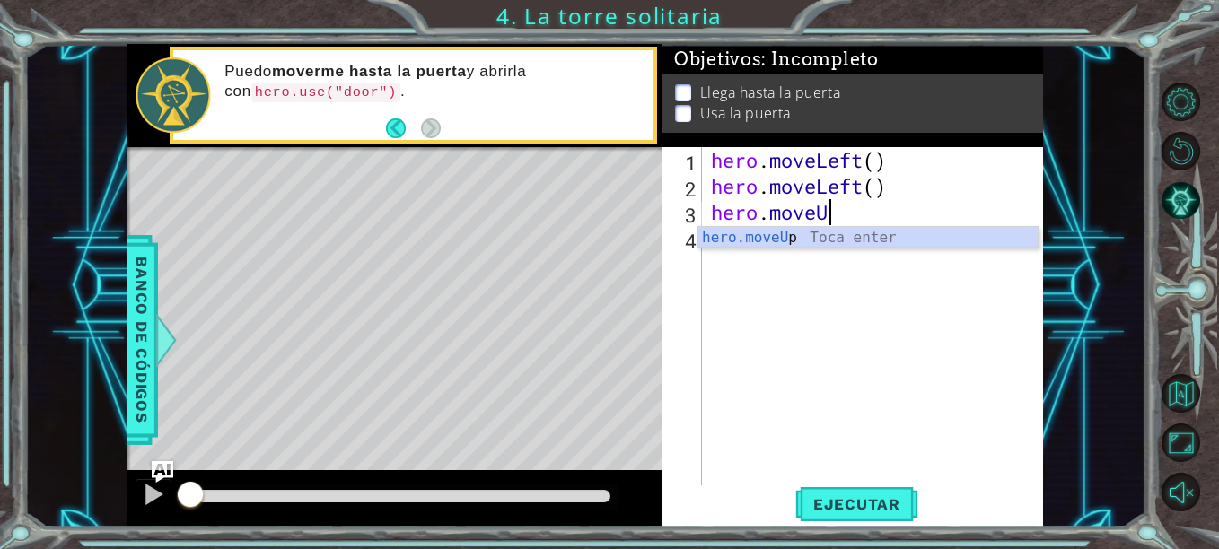
type textarea "hero.moveUP"
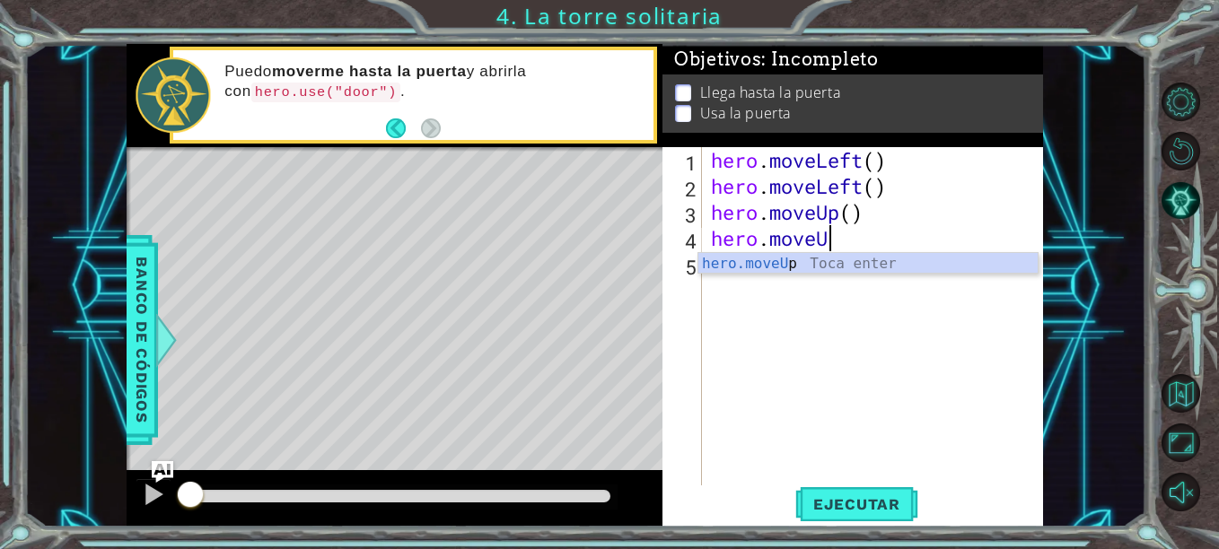
type textarea "hero.moveUp"
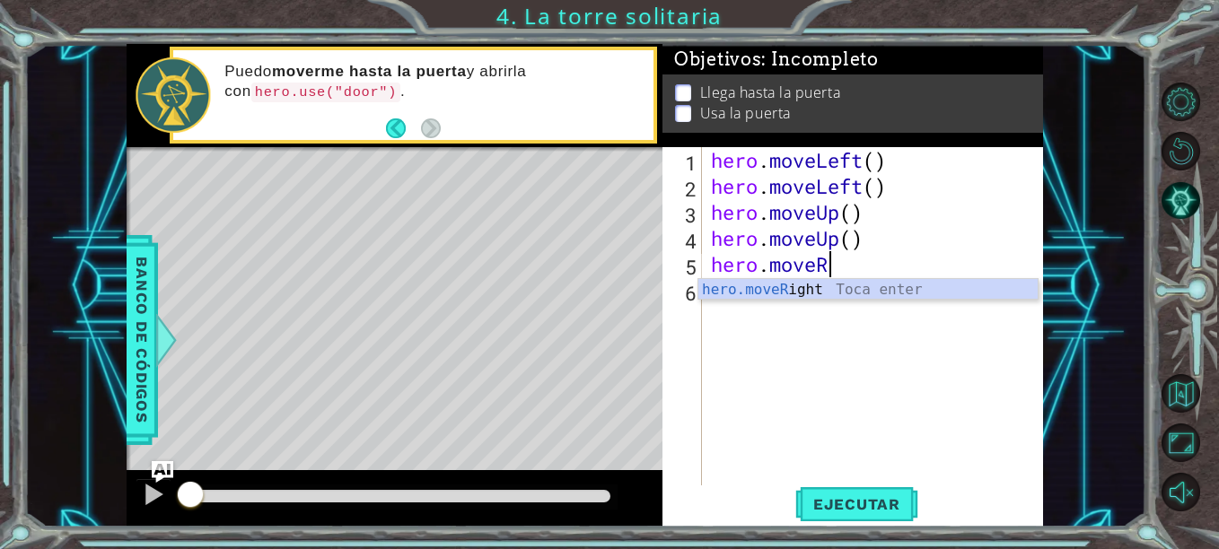
scroll to position [0, 5]
type textarea "hero.moveRi"
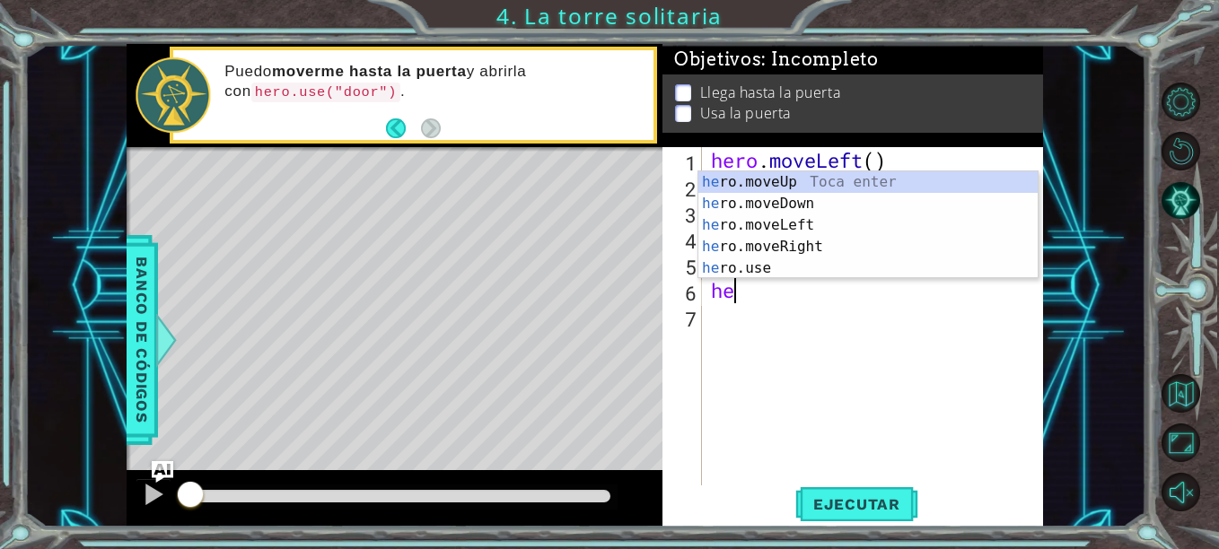
scroll to position [0, 1]
type textarea "hero"
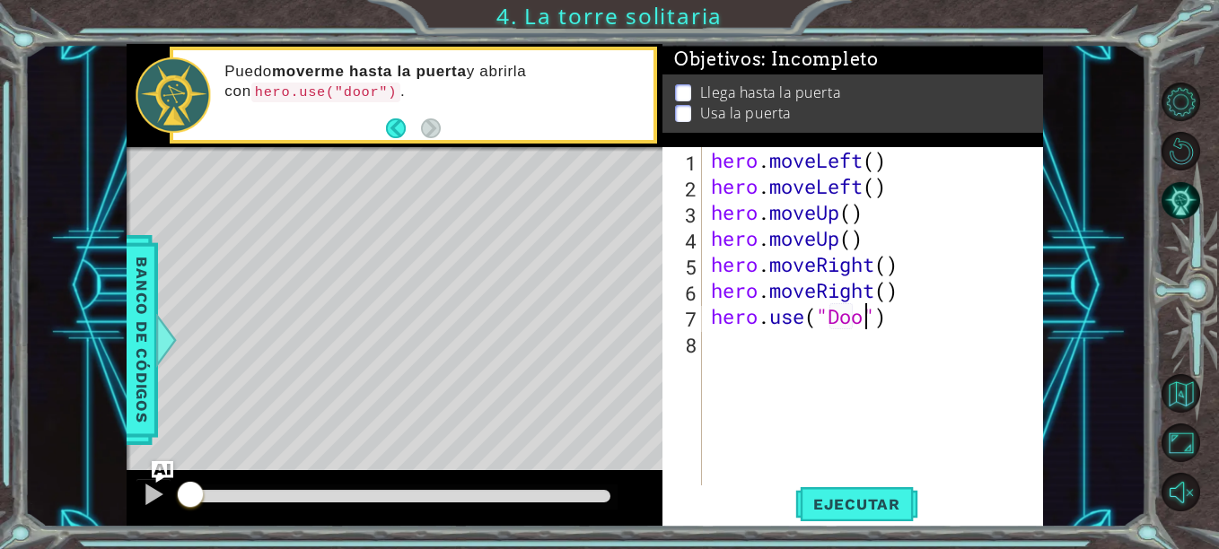
scroll to position [0, 8]
click at [846, 504] on span "Ejecutar" at bounding box center [856, 504] width 123 height 18
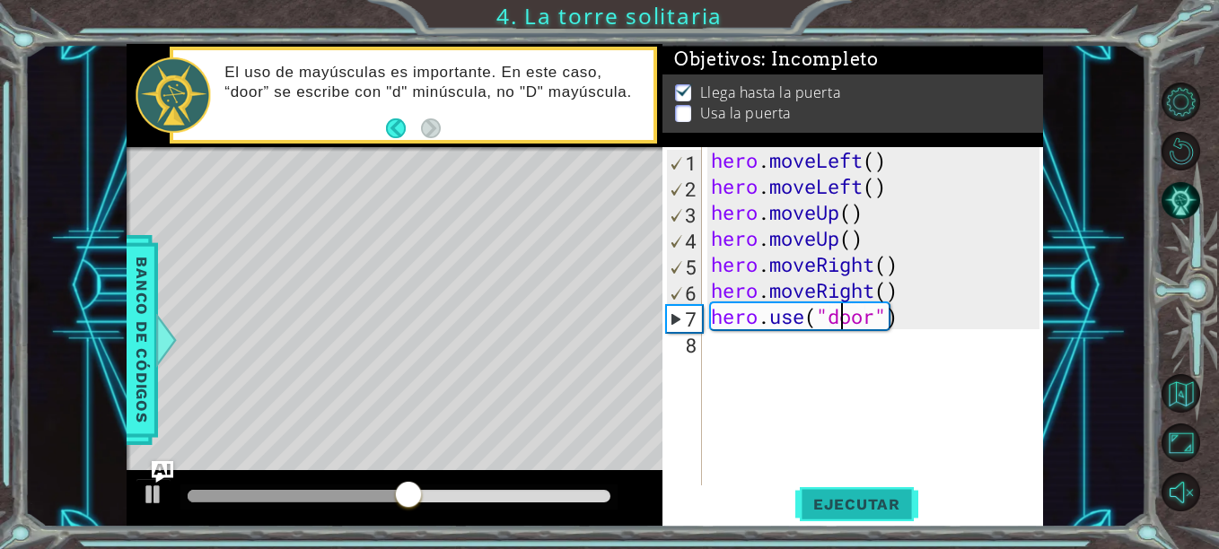
scroll to position [0, 6]
type textarea "hero.use("door")"
click at [844, 511] on span "Ejecutar" at bounding box center [856, 504] width 123 height 18
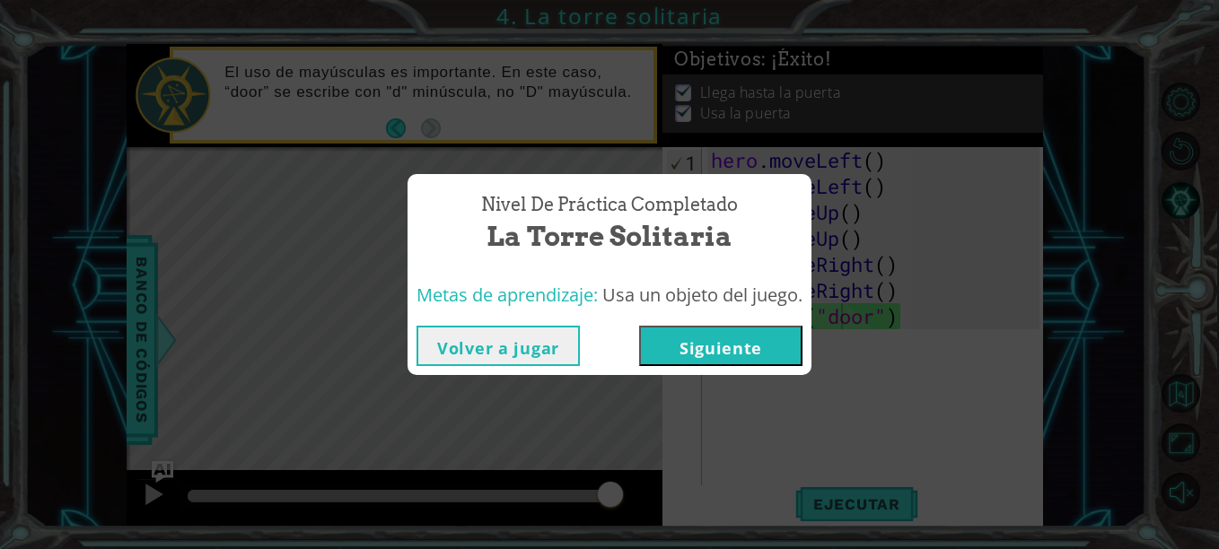
click at [726, 346] on button "Siguiente" at bounding box center [720, 346] width 163 height 40
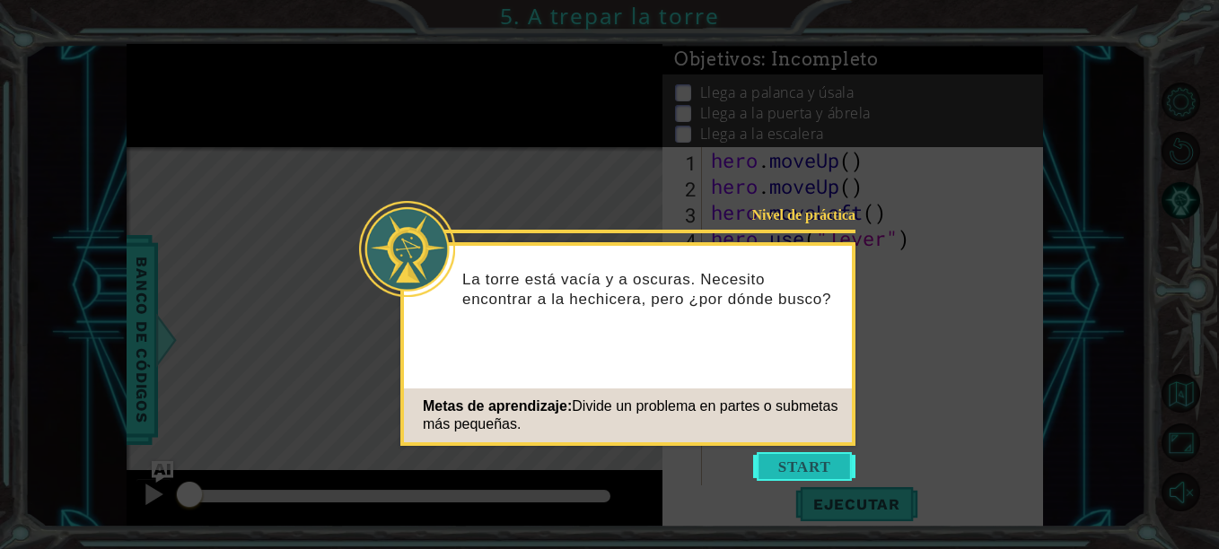
click at [801, 468] on button "Start" at bounding box center [804, 466] width 102 height 29
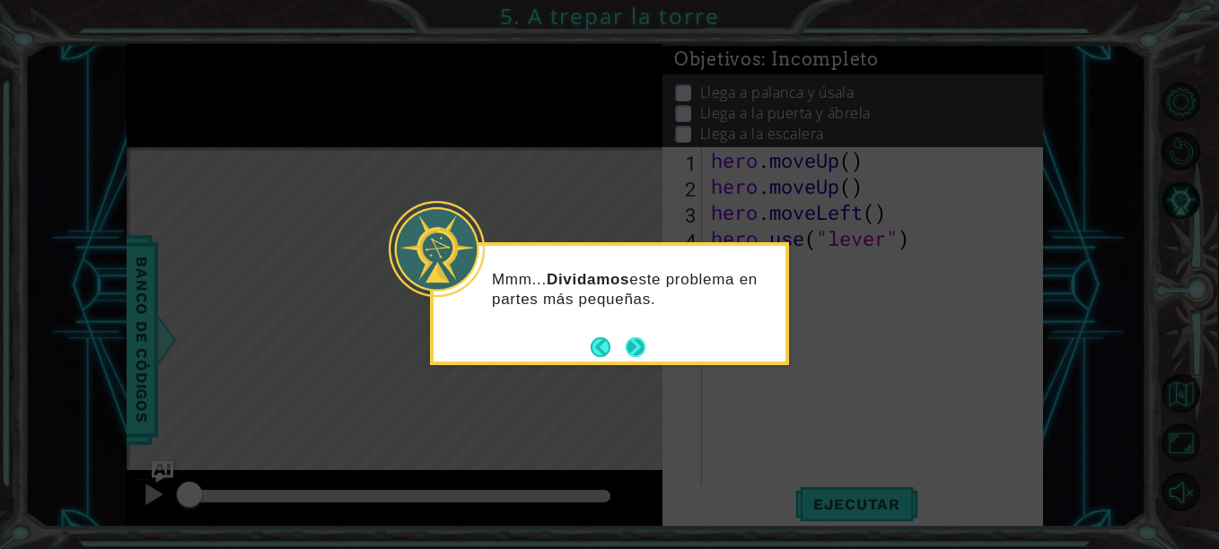
click at [635, 354] on button "Next" at bounding box center [636, 347] width 22 height 22
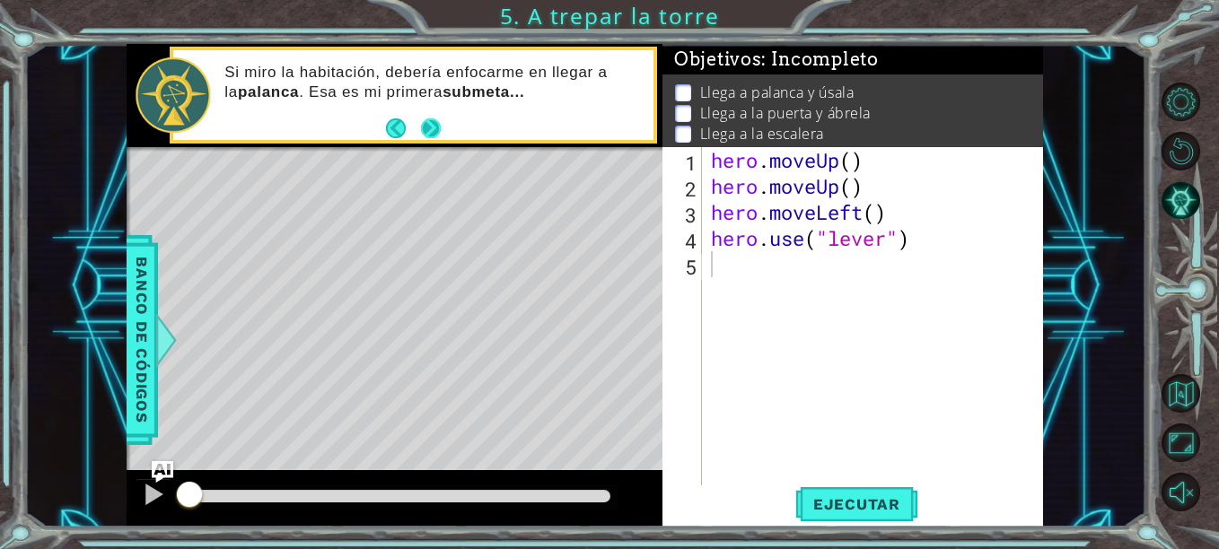
click at [431, 132] on button "Next" at bounding box center [431, 128] width 20 height 20
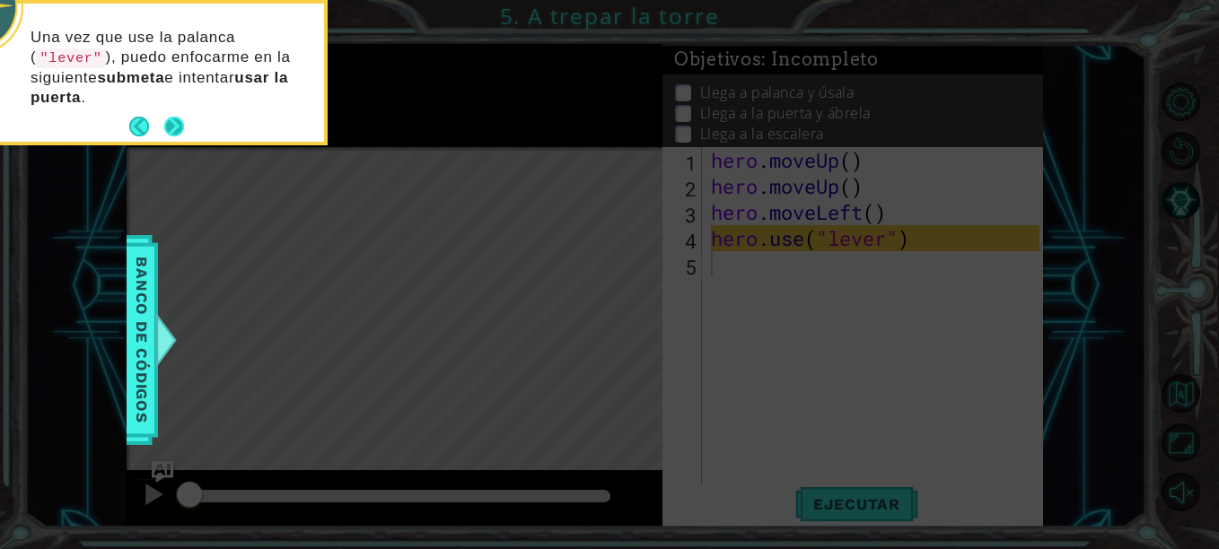
click at [171, 119] on button "Next" at bounding box center [174, 127] width 20 height 20
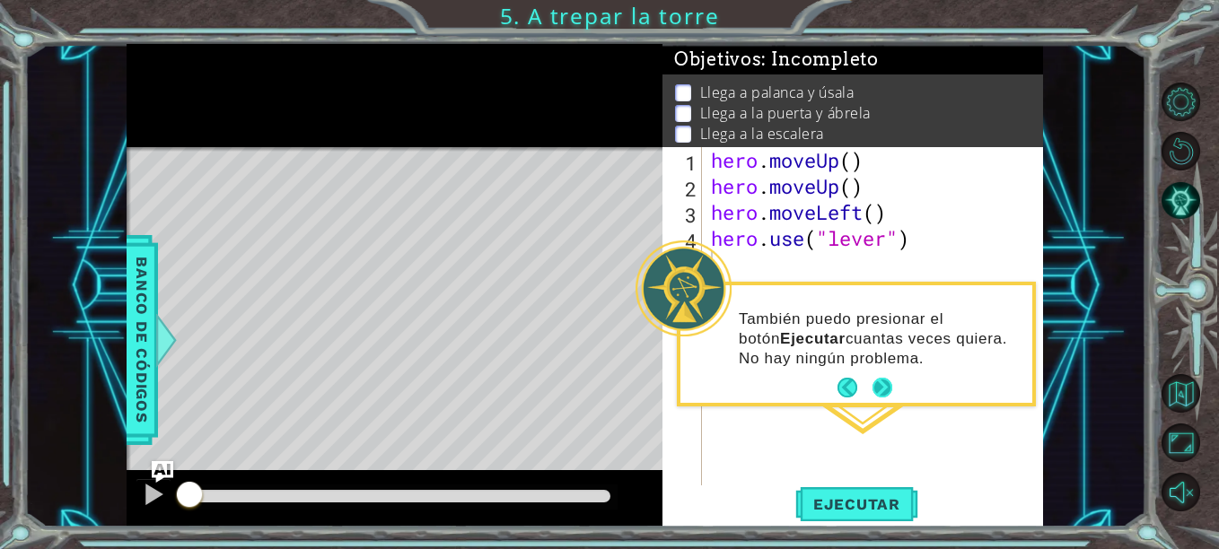
click at [888, 391] on button "Next" at bounding box center [882, 388] width 20 height 20
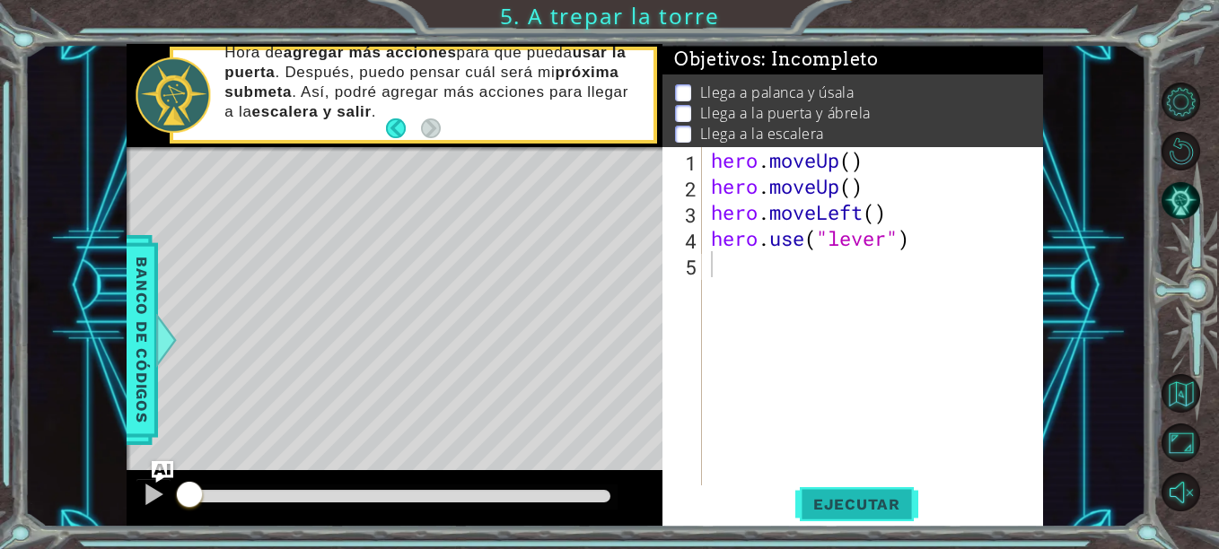
click at [832, 514] on button "Ejecutar" at bounding box center [856, 505] width 123 height 38
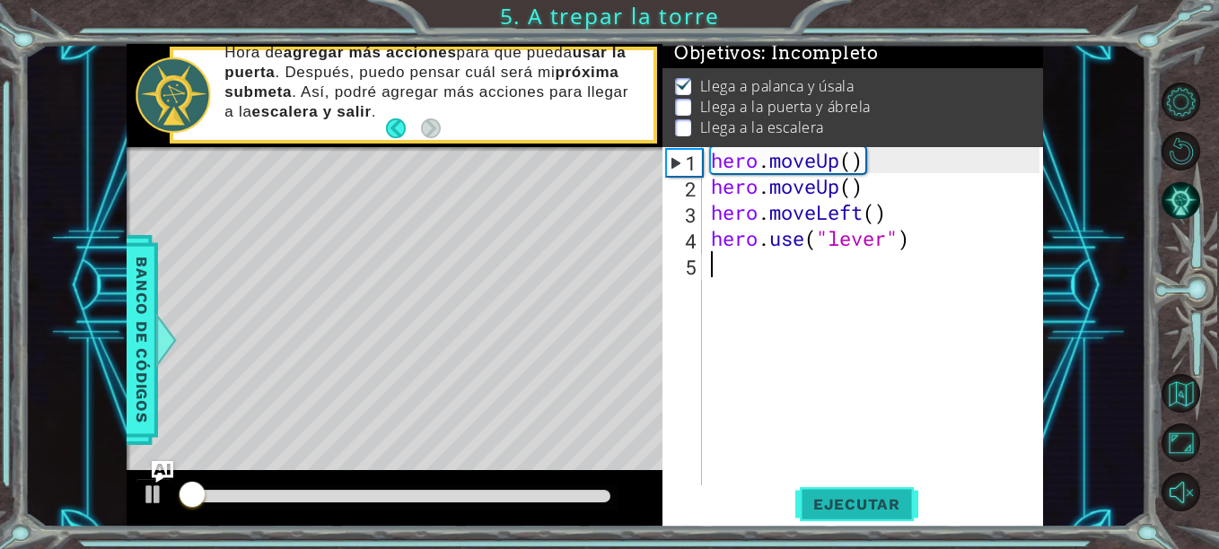
scroll to position [14, 0]
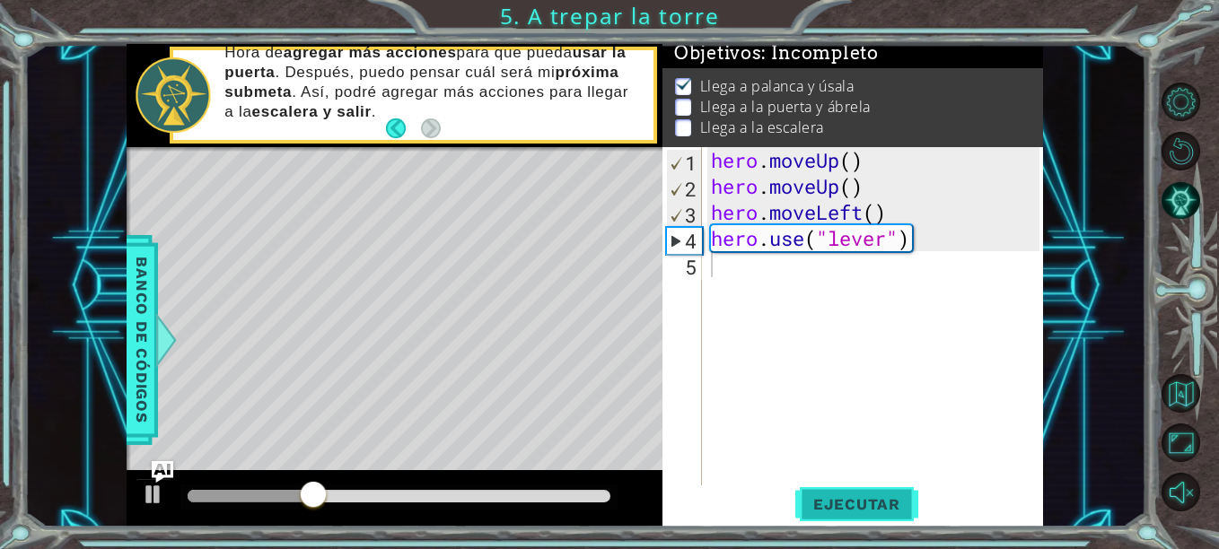
click at [832, 514] on button "Ejecutar" at bounding box center [856, 505] width 123 height 38
